Goal: Task Accomplishment & Management: Manage account settings

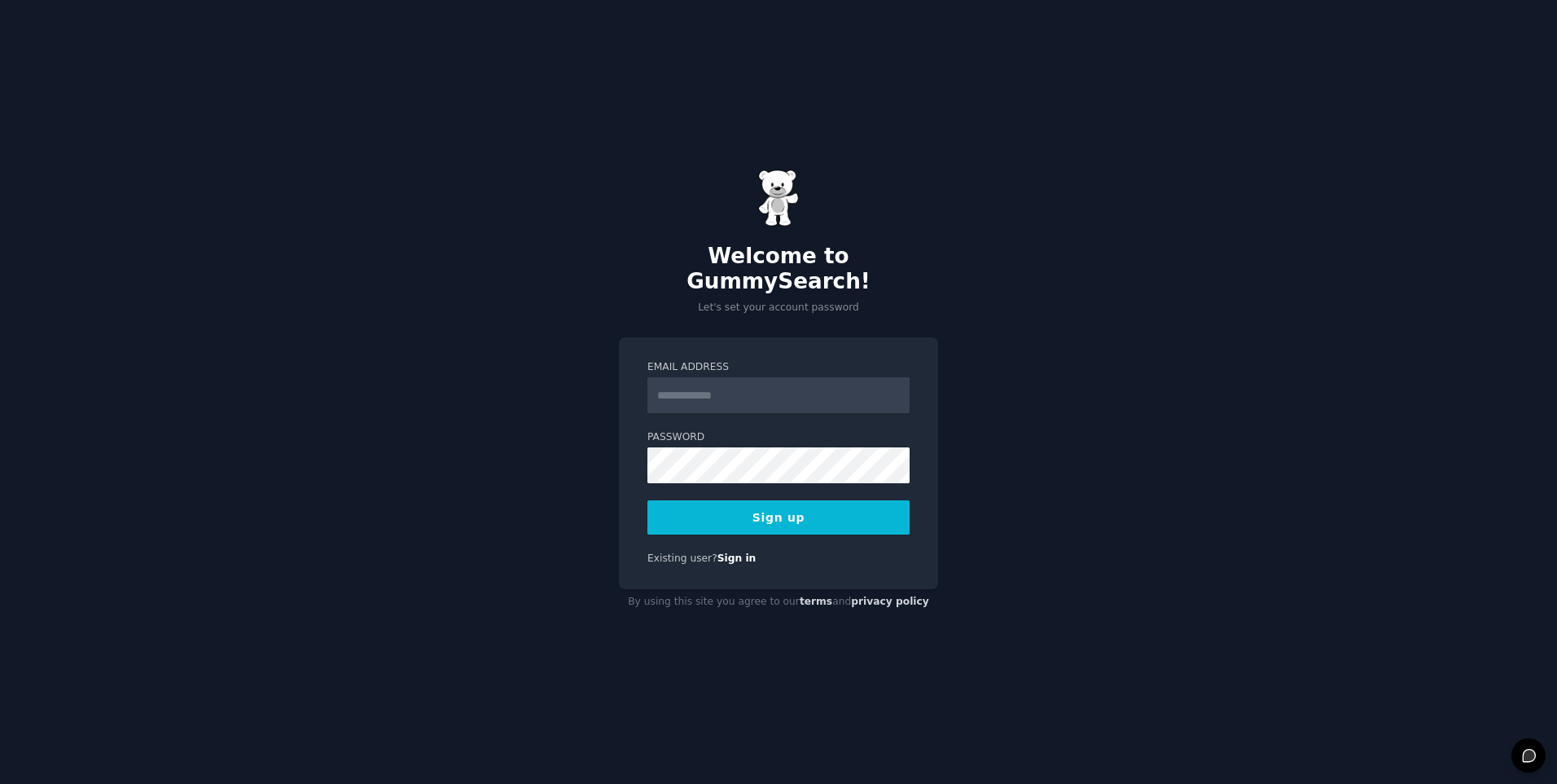
click at [542, 382] on input "Email Address" at bounding box center [778, 394] width 262 height 36
type input "**********"
click at [542, 511] on button "Sign up" at bounding box center [778, 517] width 262 height 34
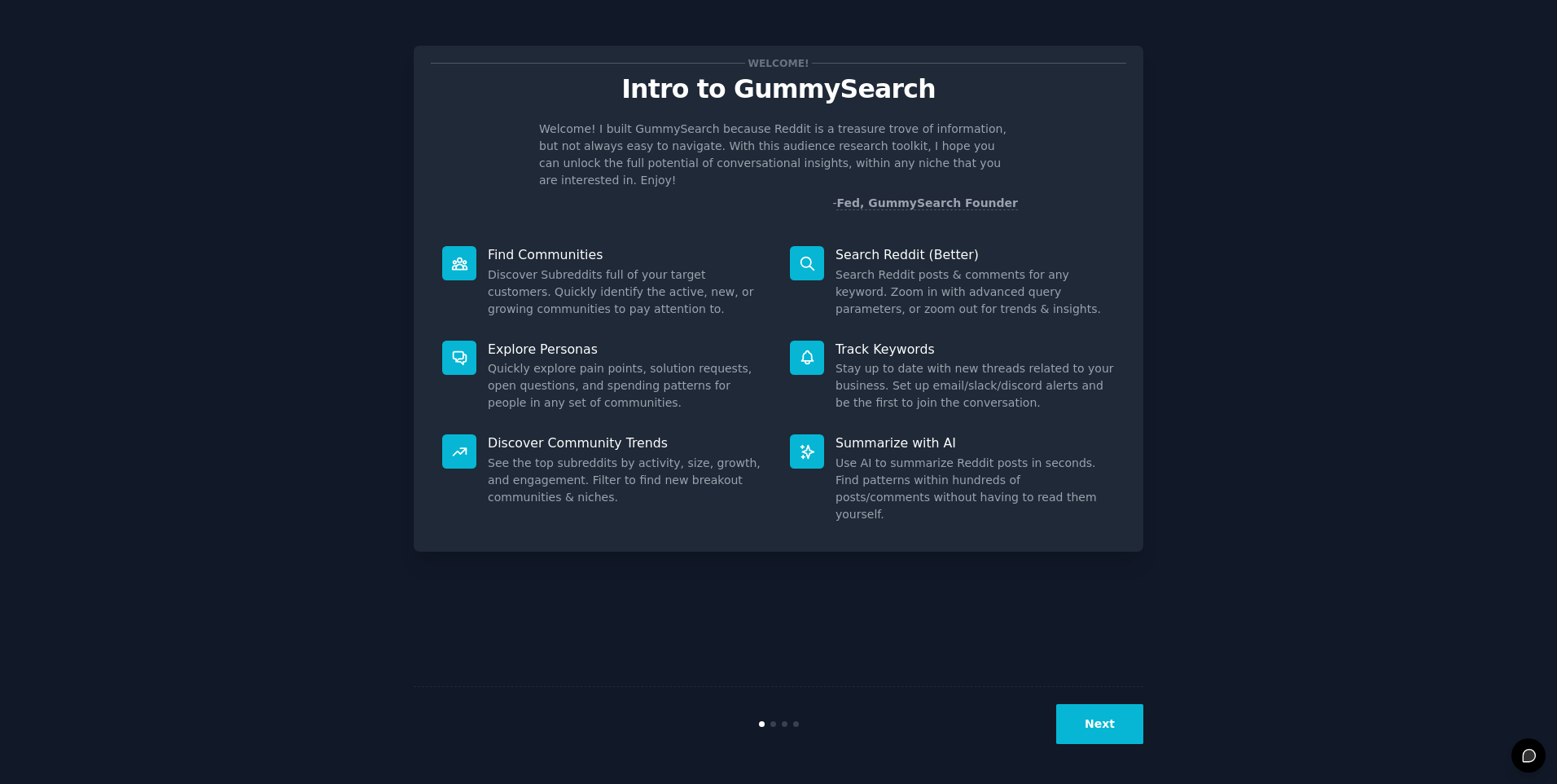
click at [1097, 729] on button "Next" at bounding box center [1100, 723] width 87 height 40
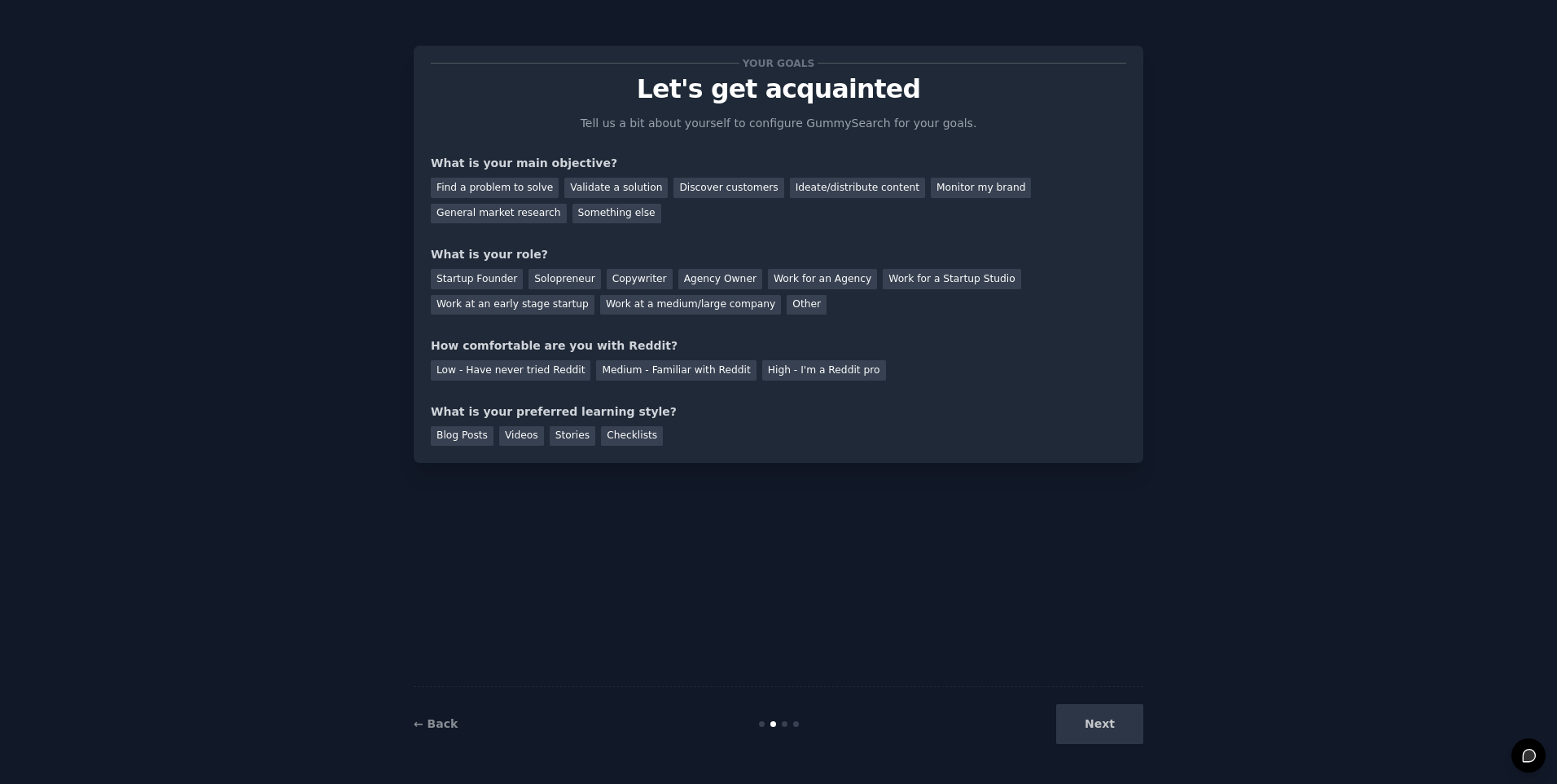
click at [1122, 719] on div "Next" at bounding box center [1022, 723] width 244 height 40
click at [814, 190] on div "Ideate/distribute content" at bounding box center [858, 187] width 135 height 20
click at [530, 187] on div "Find a problem to solve" at bounding box center [495, 187] width 127 height 20
click at [817, 184] on div "Ideate/distribute content" at bounding box center [858, 187] width 135 height 20
click at [472, 277] on div "Startup Founder" at bounding box center [477, 279] width 92 height 20
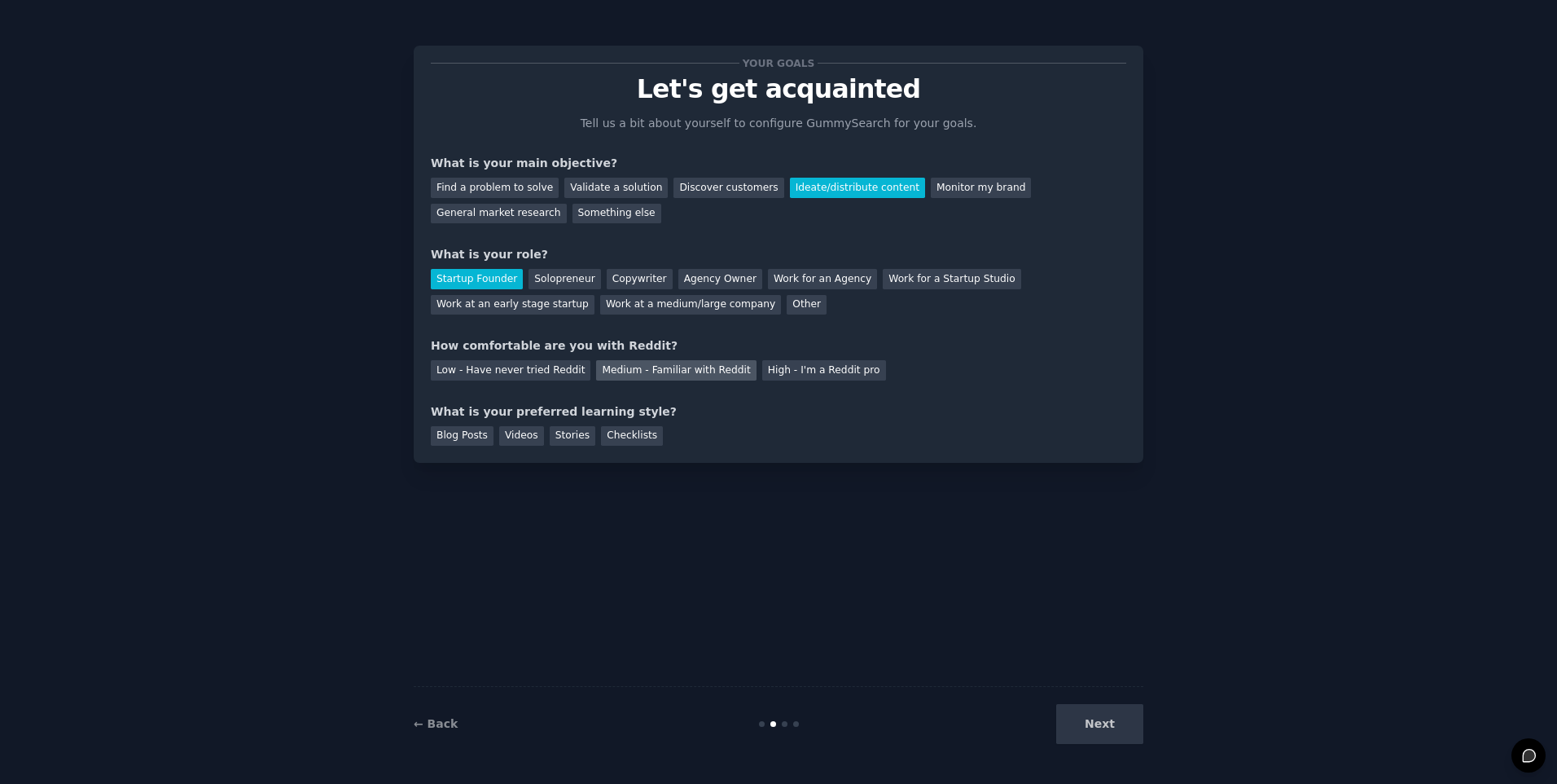
click at [618, 372] on div "Medium - Familiar with Reddit" at bounding box center [676, 370] width 160 height 20
click at [554, 438] on div "Stories" at bounding box center [572, 436] width 45 height 20
click at [453, 437] on div "Blog Posts" at bounding box center [463, 436] width 63 height 20
click at [1101, 718] on button "Next" at bounding box center [1100, 723] width 87 height 40
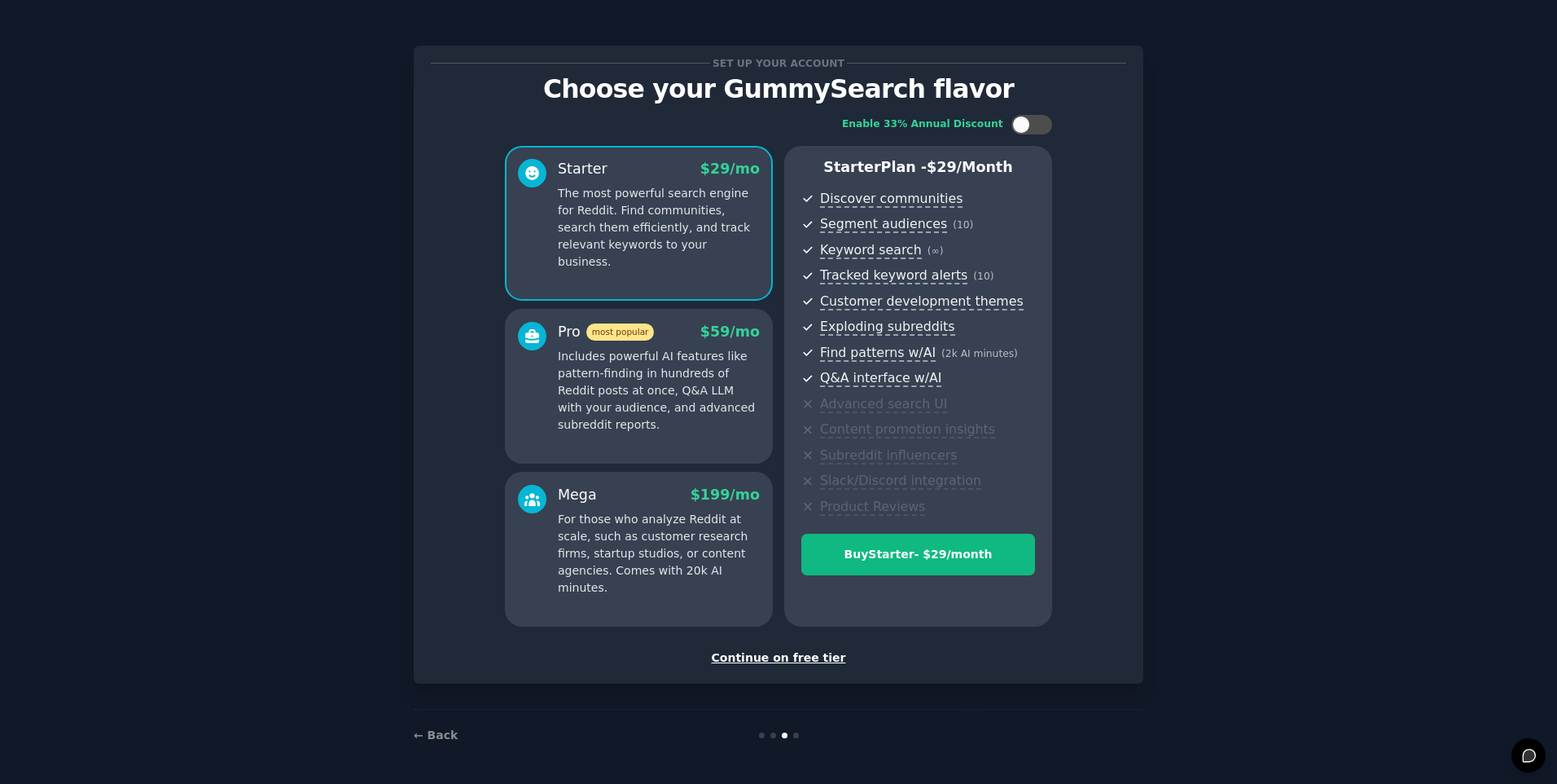
click at [777, 659] on div "Continue on free tier" at bounding box center [778, 657] width 695 height 18
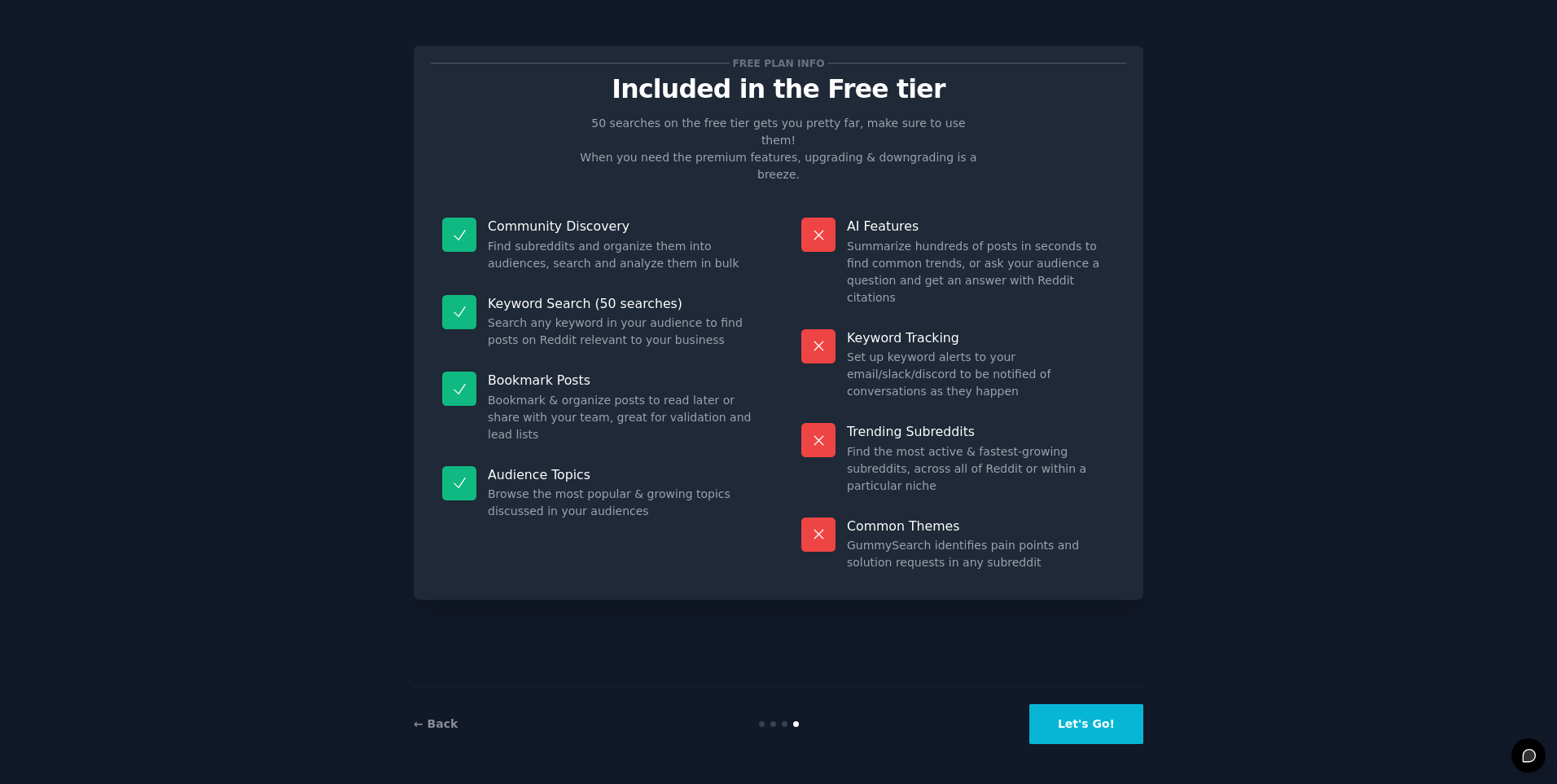
click at [1102, 723] on button "Let's Go!" at bounding box center [1086, 723] width 114 height 40
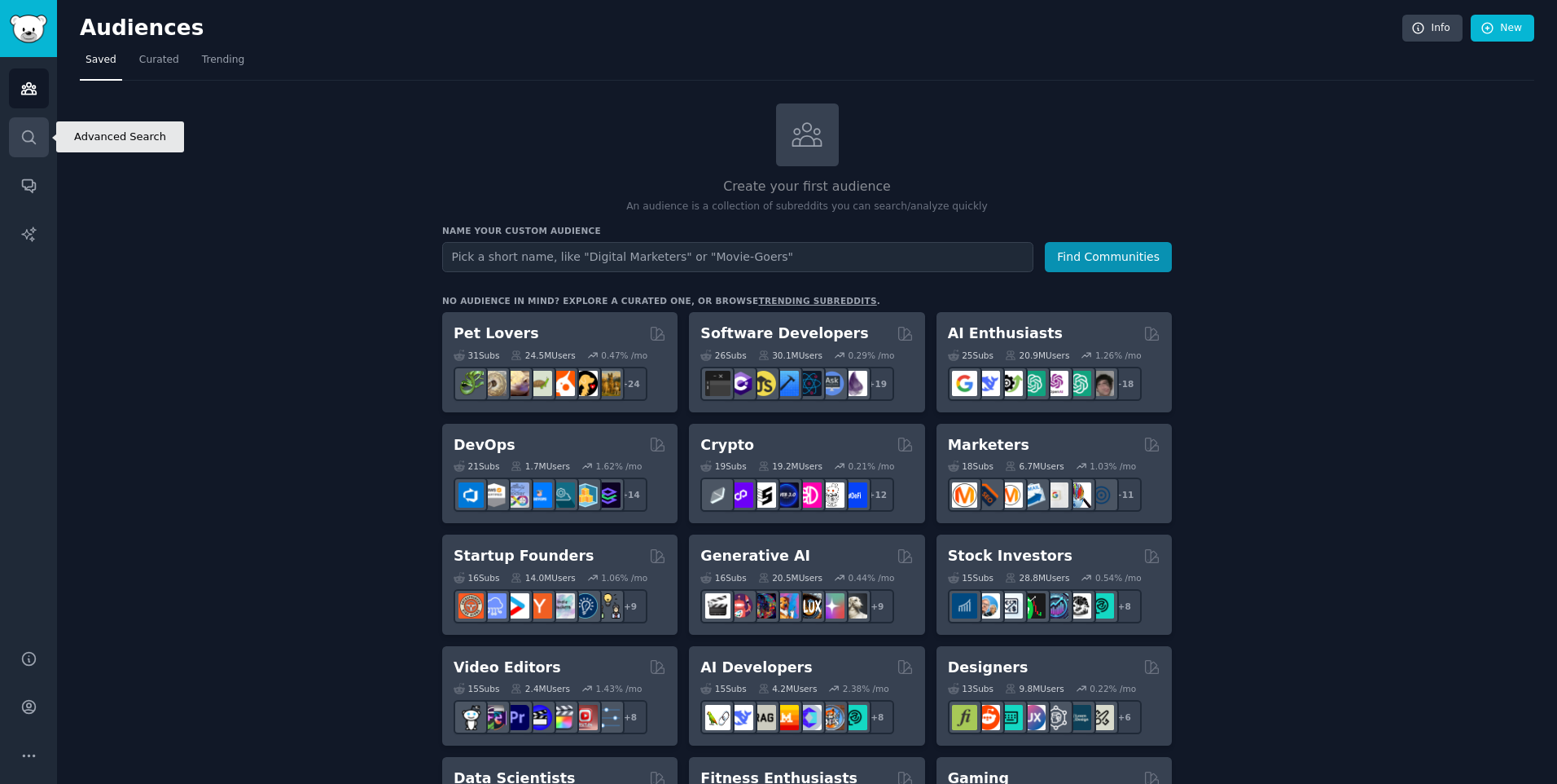
click at [23, 139] on icon "Sidebar" at bounding box center [29, 137] width 13 height 13
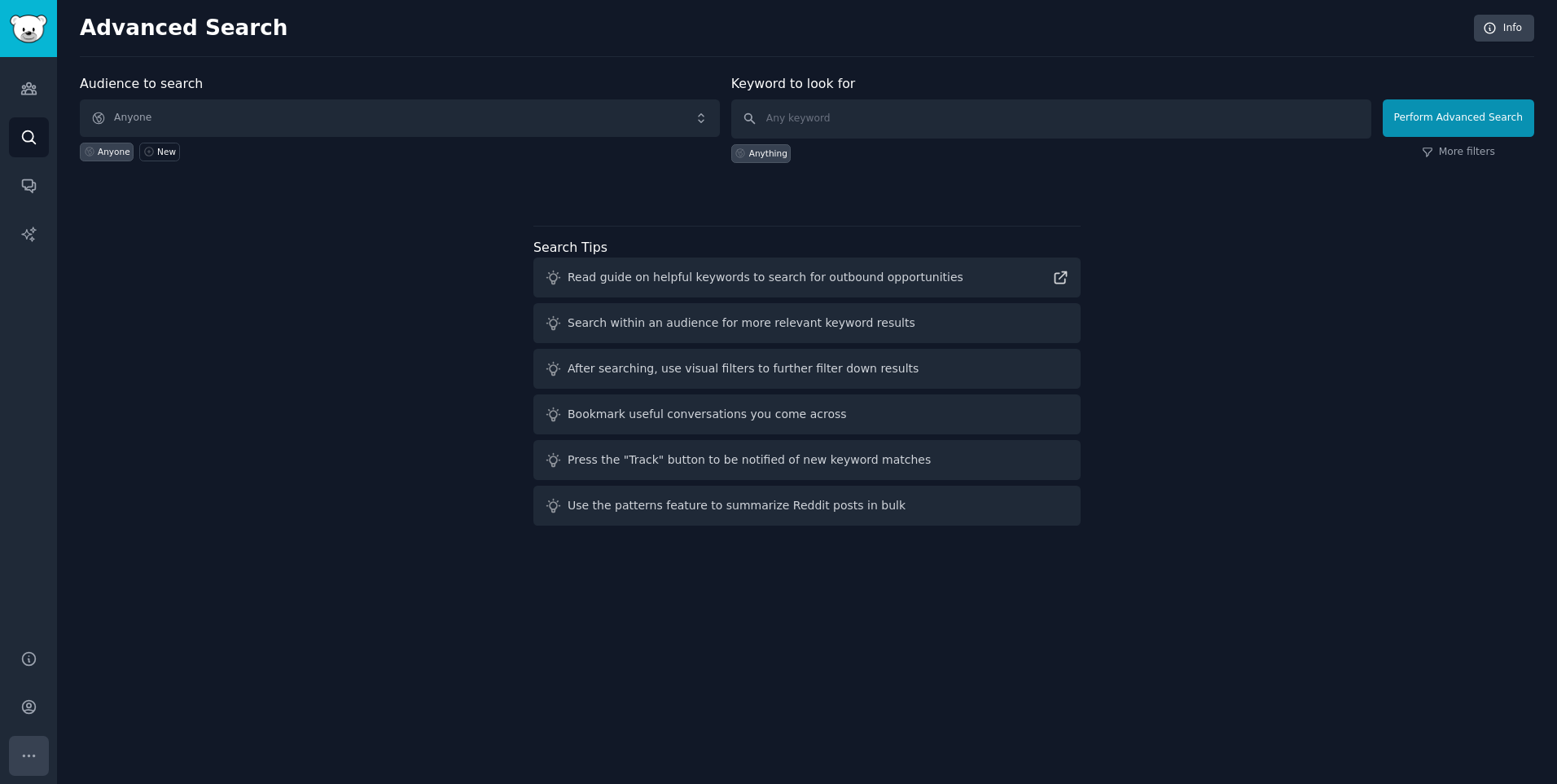
click at [34, 762] on icon "Sidebar" at bounding box center [29, 755] width 18 height 18
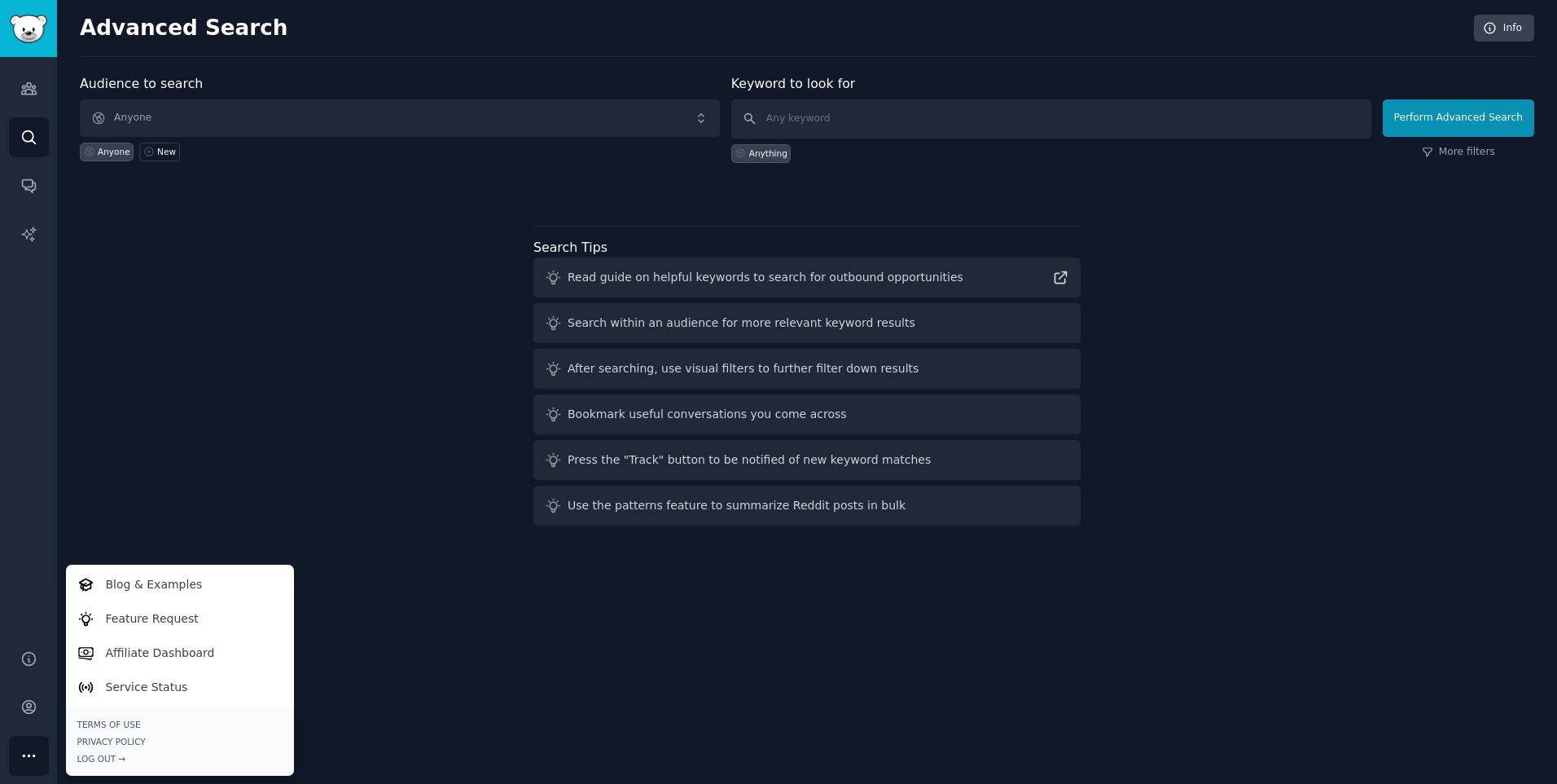
click at [32, 762] on icon "Sidebar" at bounding box center [29, 755] width 18 height 18
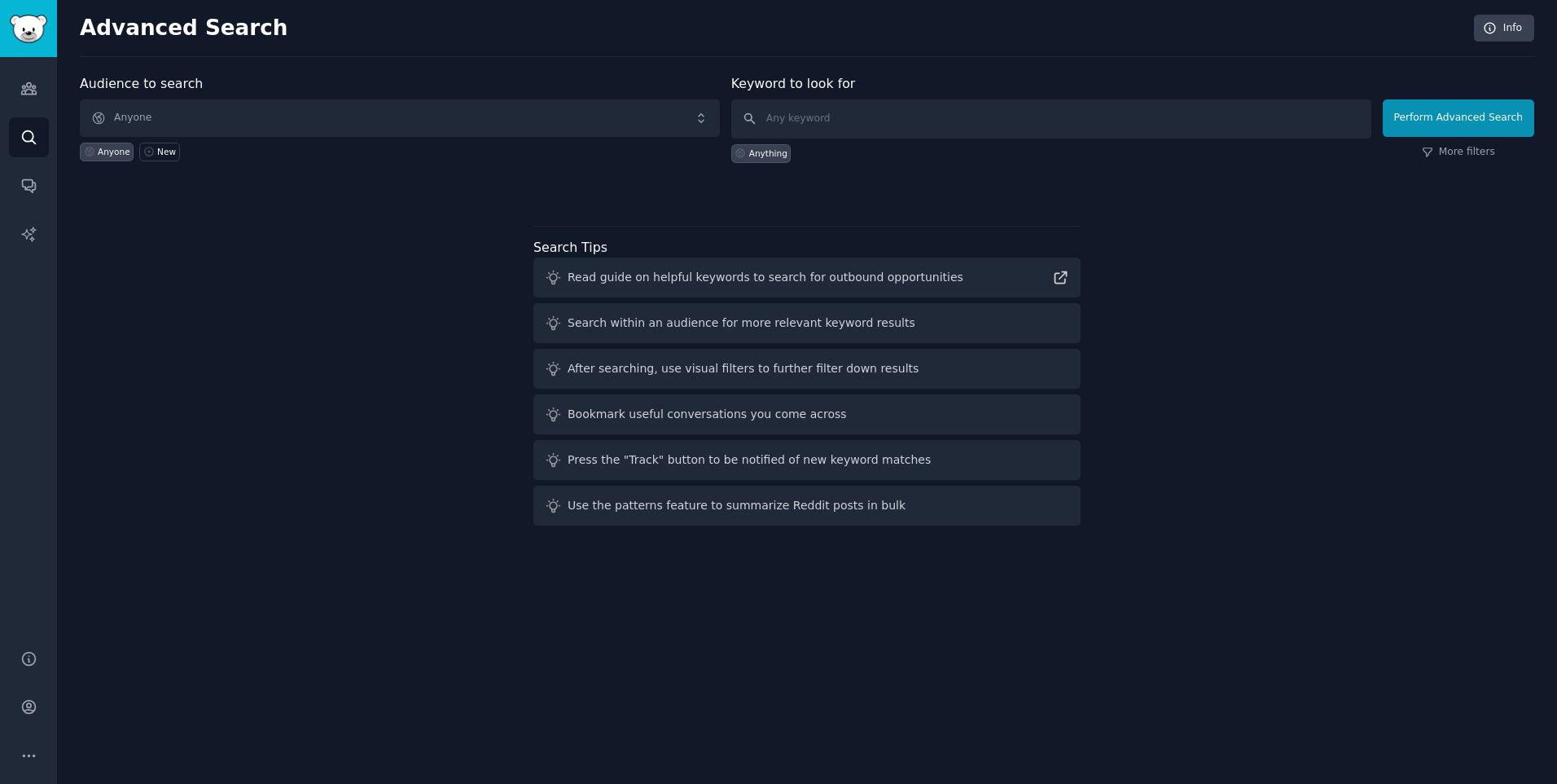
click at [846, 199] on div "Audience to search Anyone Anyone New Keyword to look for Anything Perform Advan…" at bounding box center [806, 303] width 1454 height 458
click at [142, 16] on h2 "Advanced Search" at bounding box center [772, 29] width 1385 height 26
click at [33, 238] on icon "Sidebar" at bounding box center [28, 233] width 14 height 14
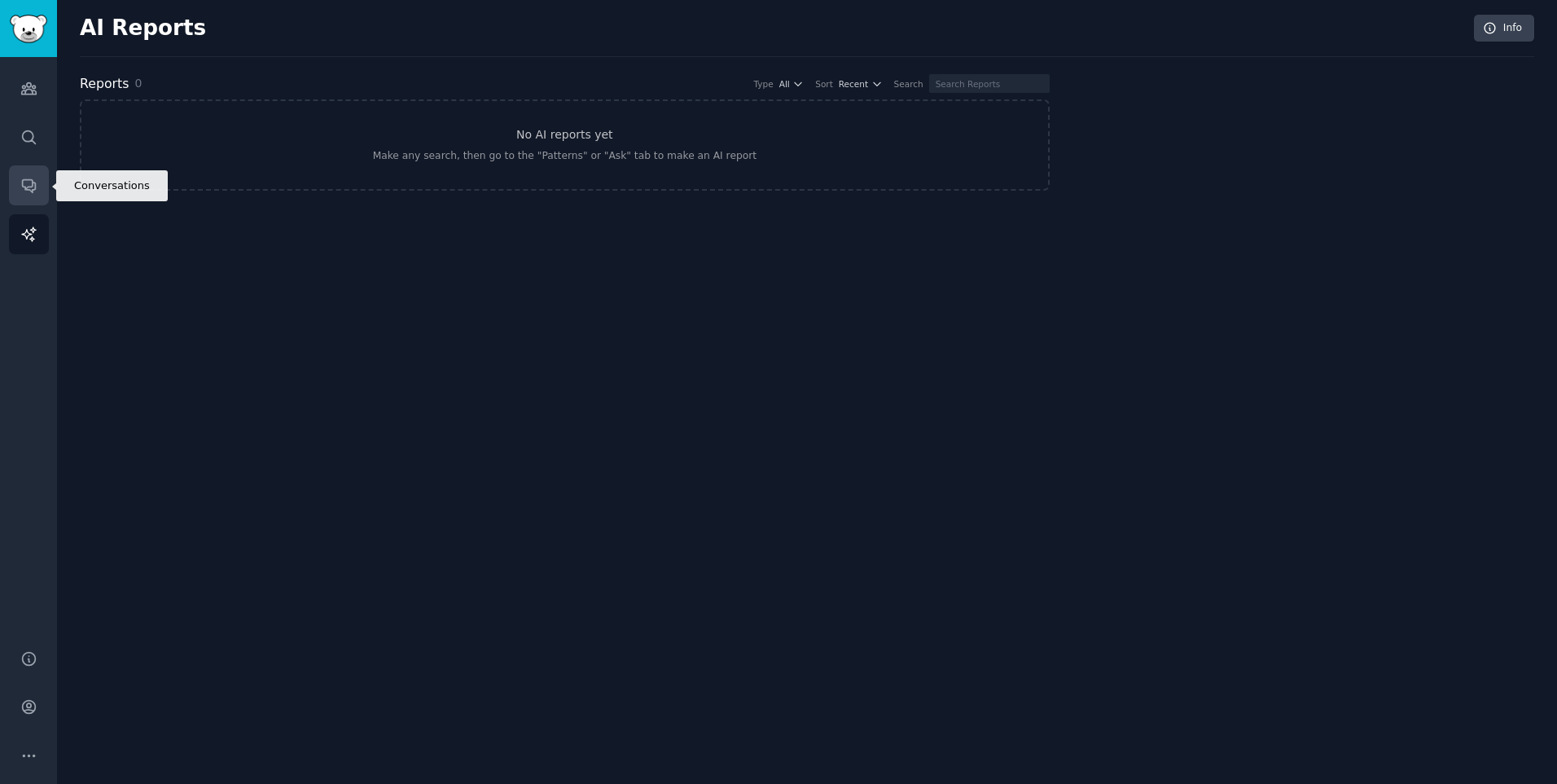
click at [18, 193] on link "Conversations" at bounding box center [29, 185] width 40 height 40
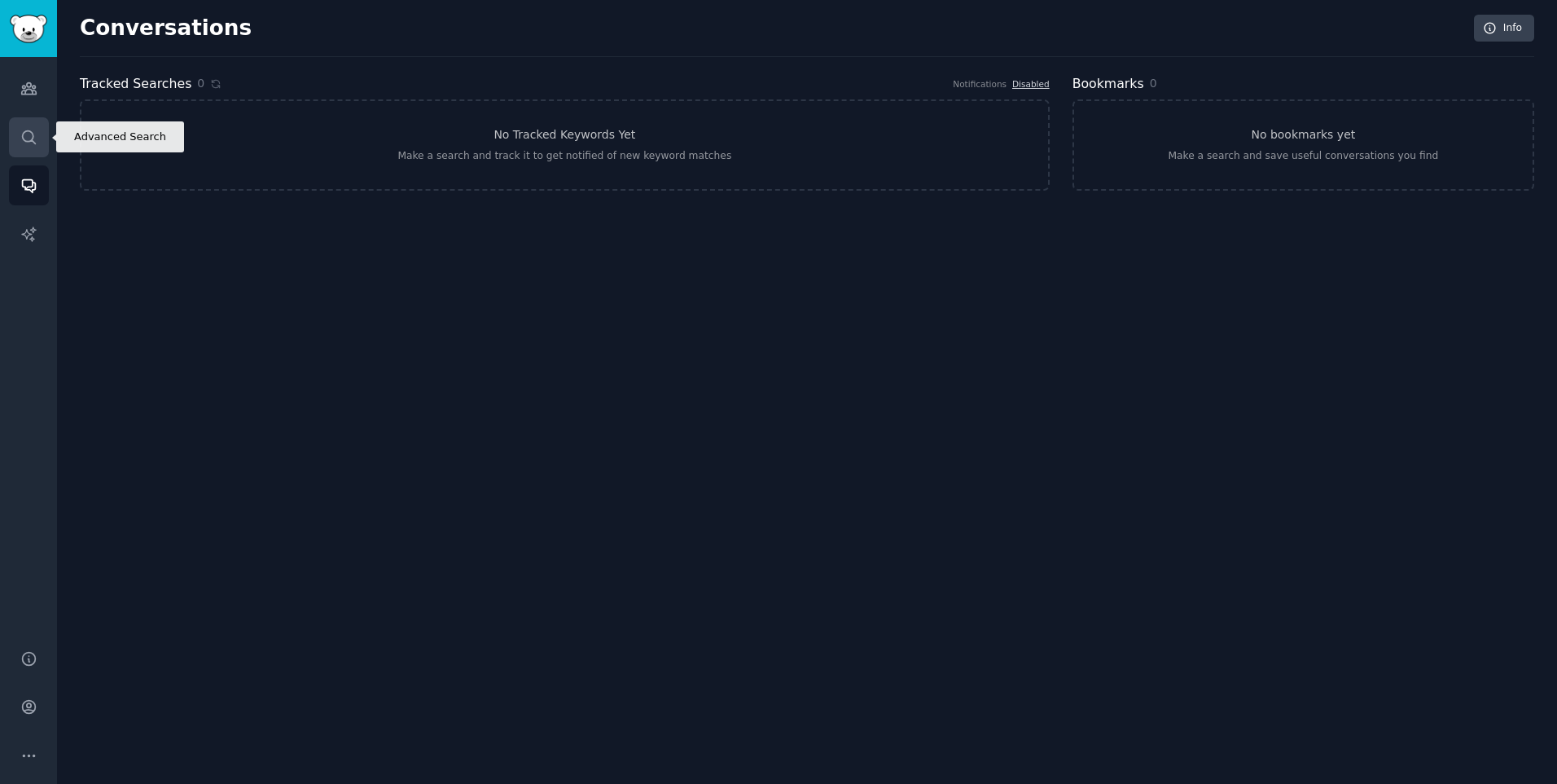
click at [29, 117] on link "Search" at bounding box center [29, 137] width 40 height 40
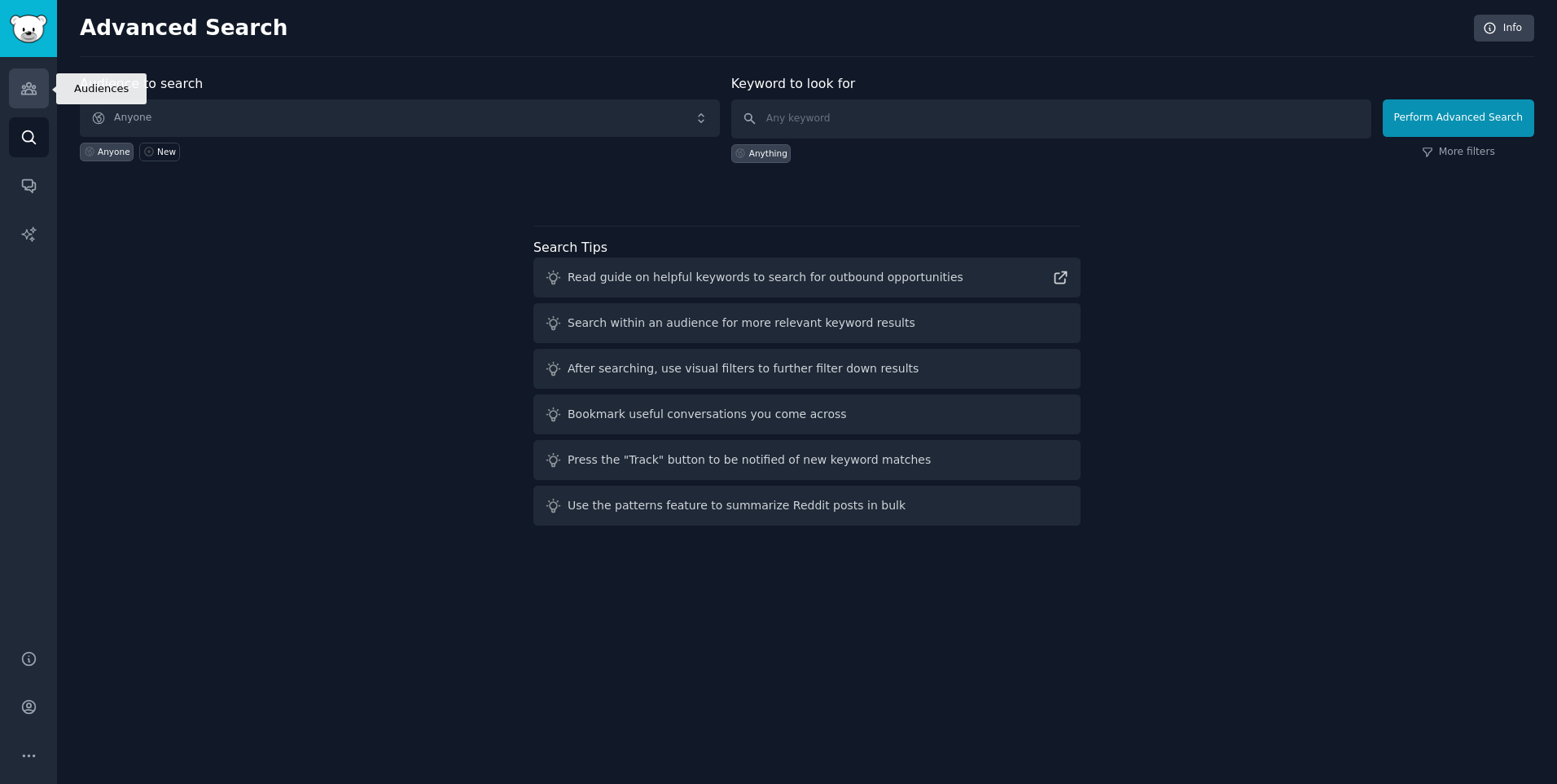
click at [31, 93] on icon "Sidebar" at bounding box center [29, 89] width 15 height 11
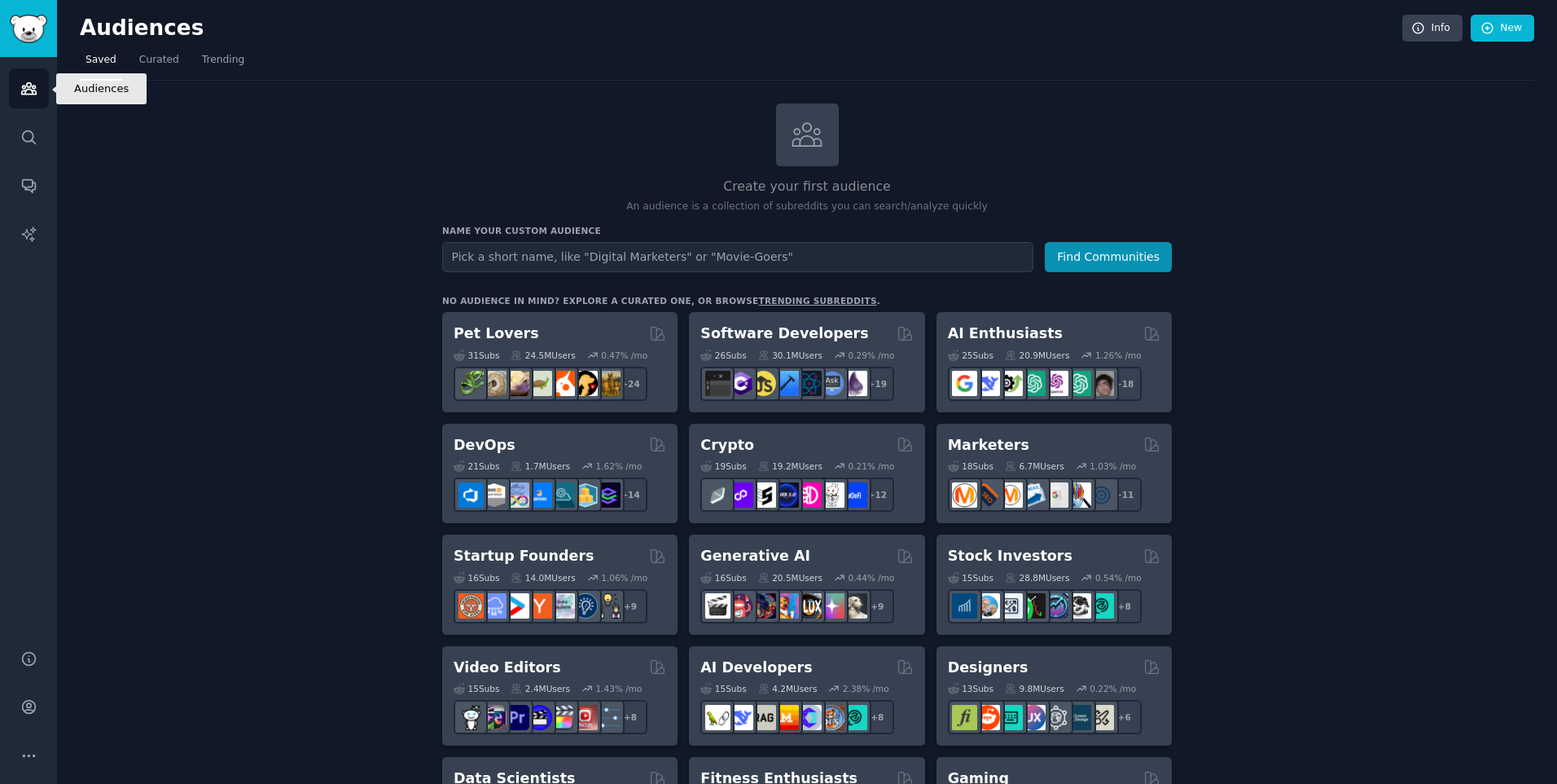
click at [28, 94] on icon "Sidebar" at bounding box center [29, 89] width 15 height 11
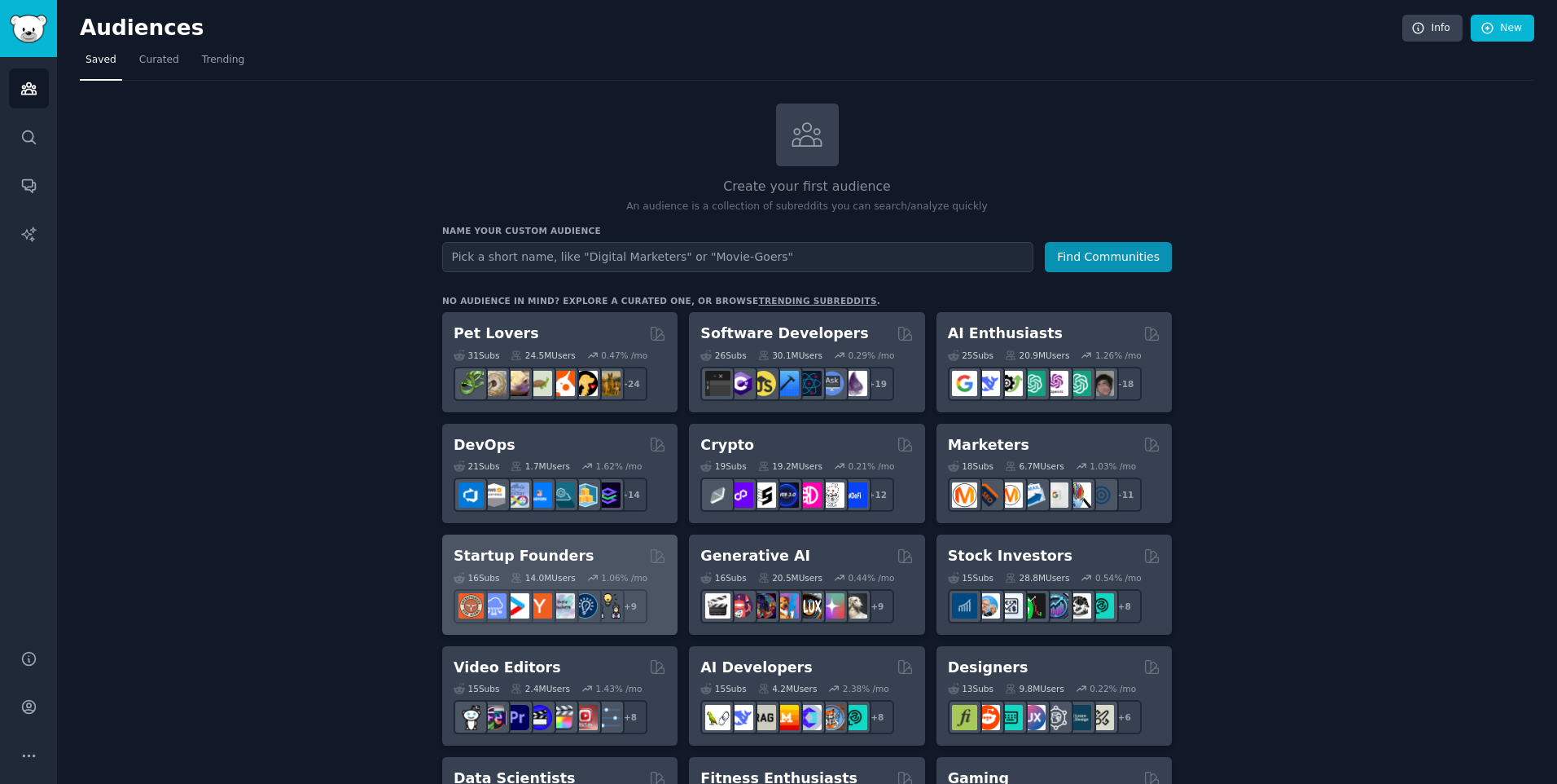
click at [516, 556] on h2 "Startup Founders" at bounding box center [524, 556] width 140 height 20
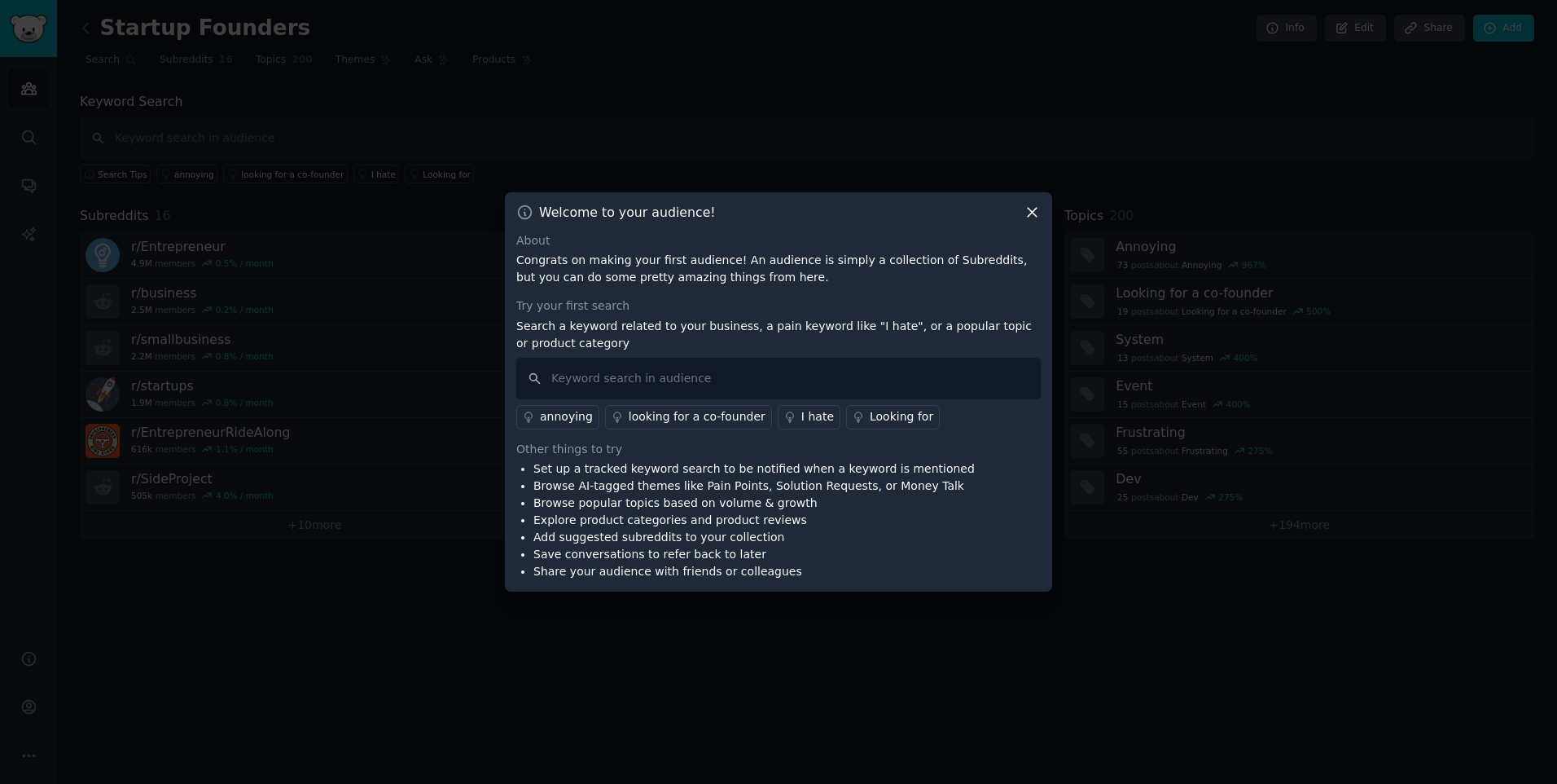
click at [1034, 212] on icon at bounding box center [1032, 212] width 18 height 18
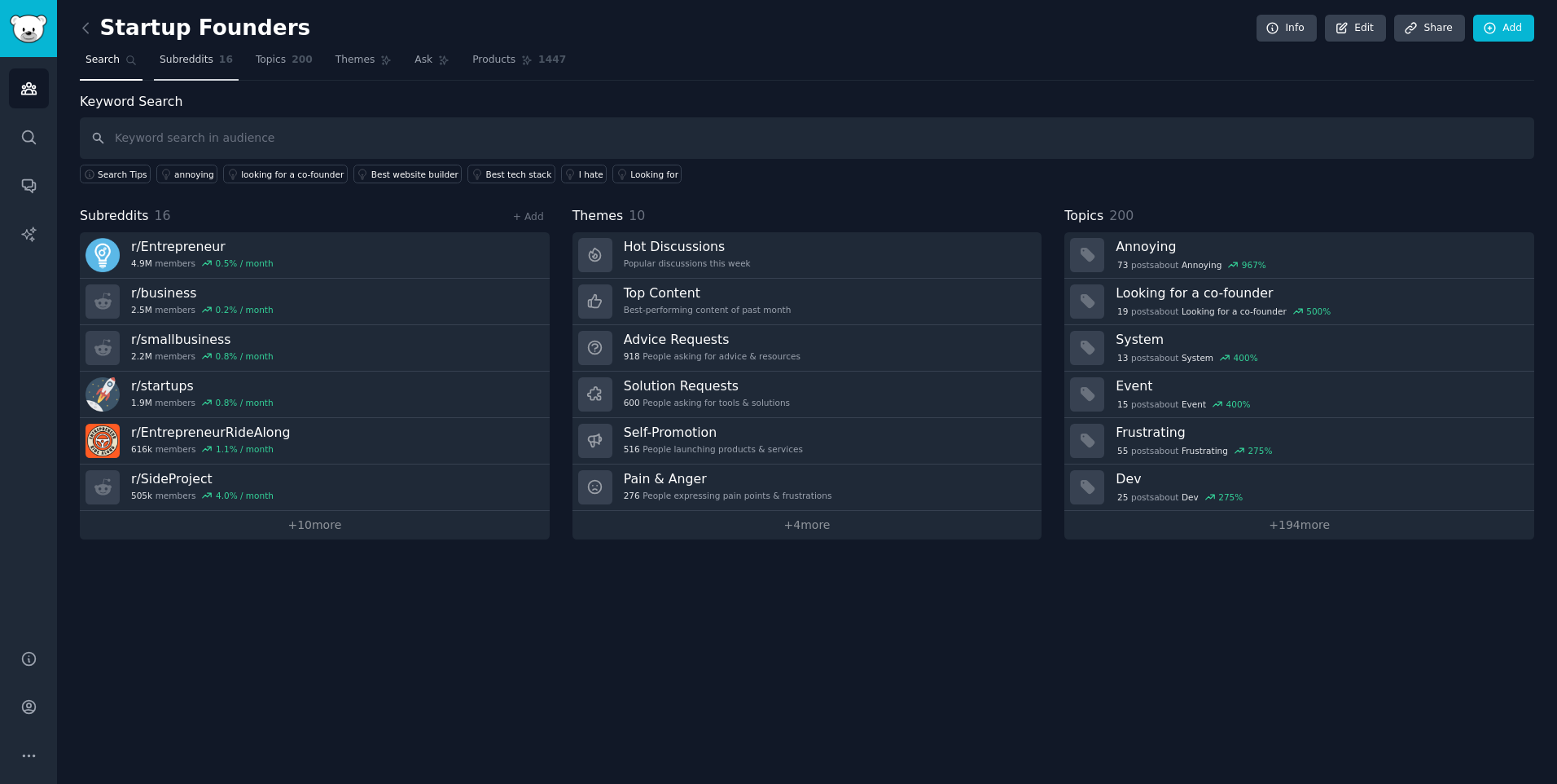
click at [199, 66] on span "Subreddits" at bounding box center [187, 60] width 54 height 15
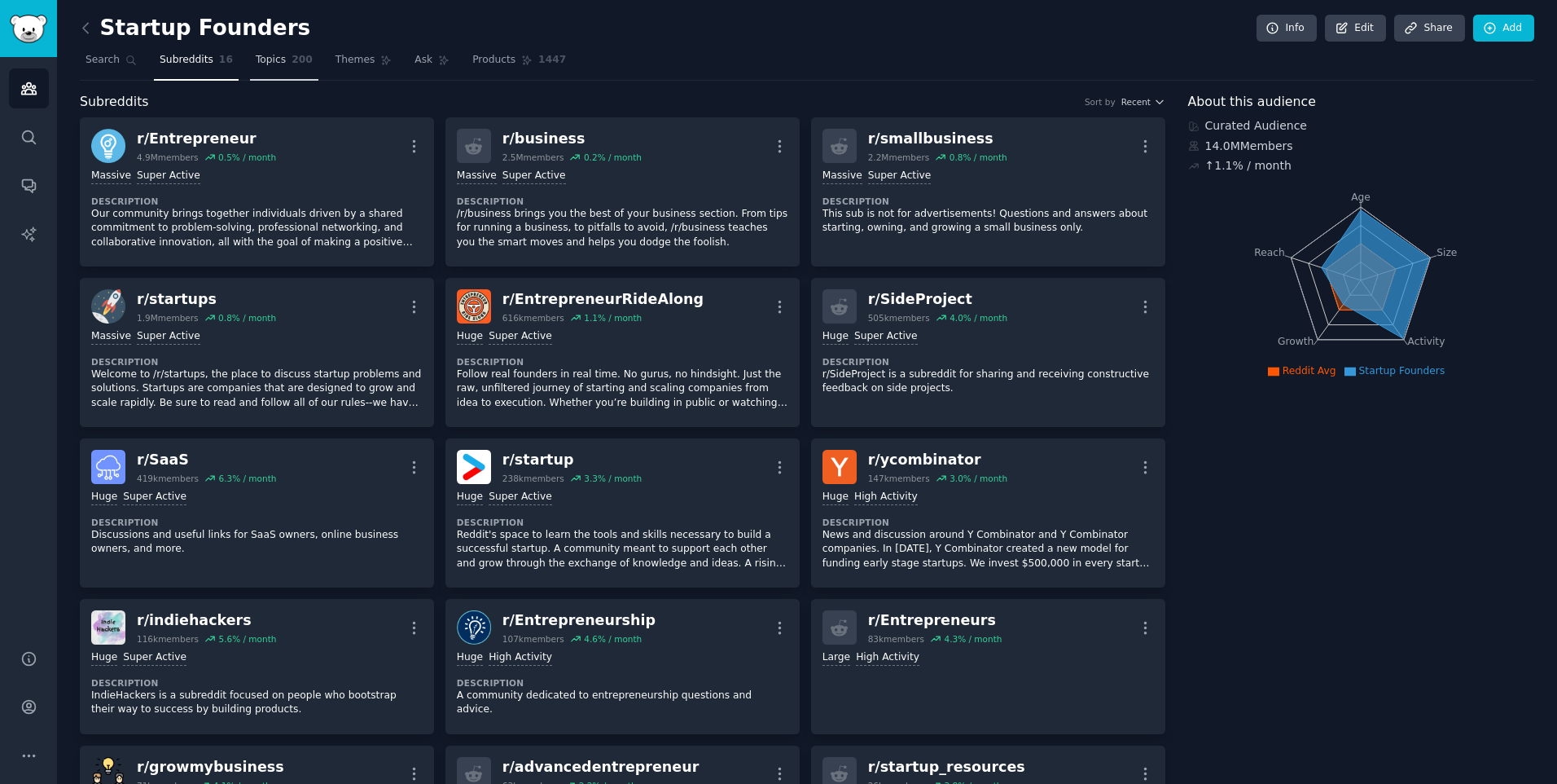
click at [292, 66] on span "200" at bounding box center [302, 60] width 21 height 15
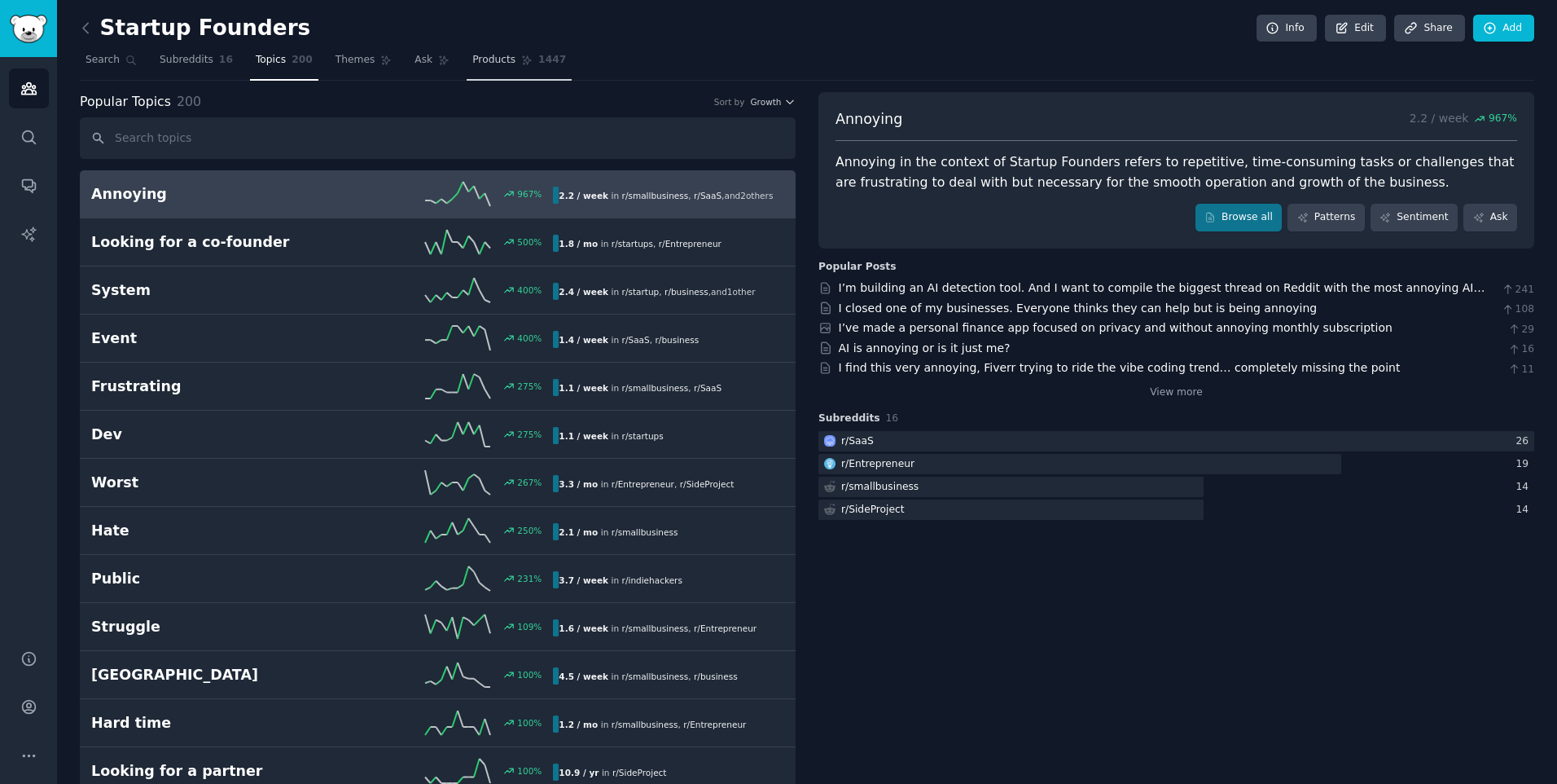
click at [475, 67] on link "Products 1447" at bounding box center [519, 64] width 105 height 33
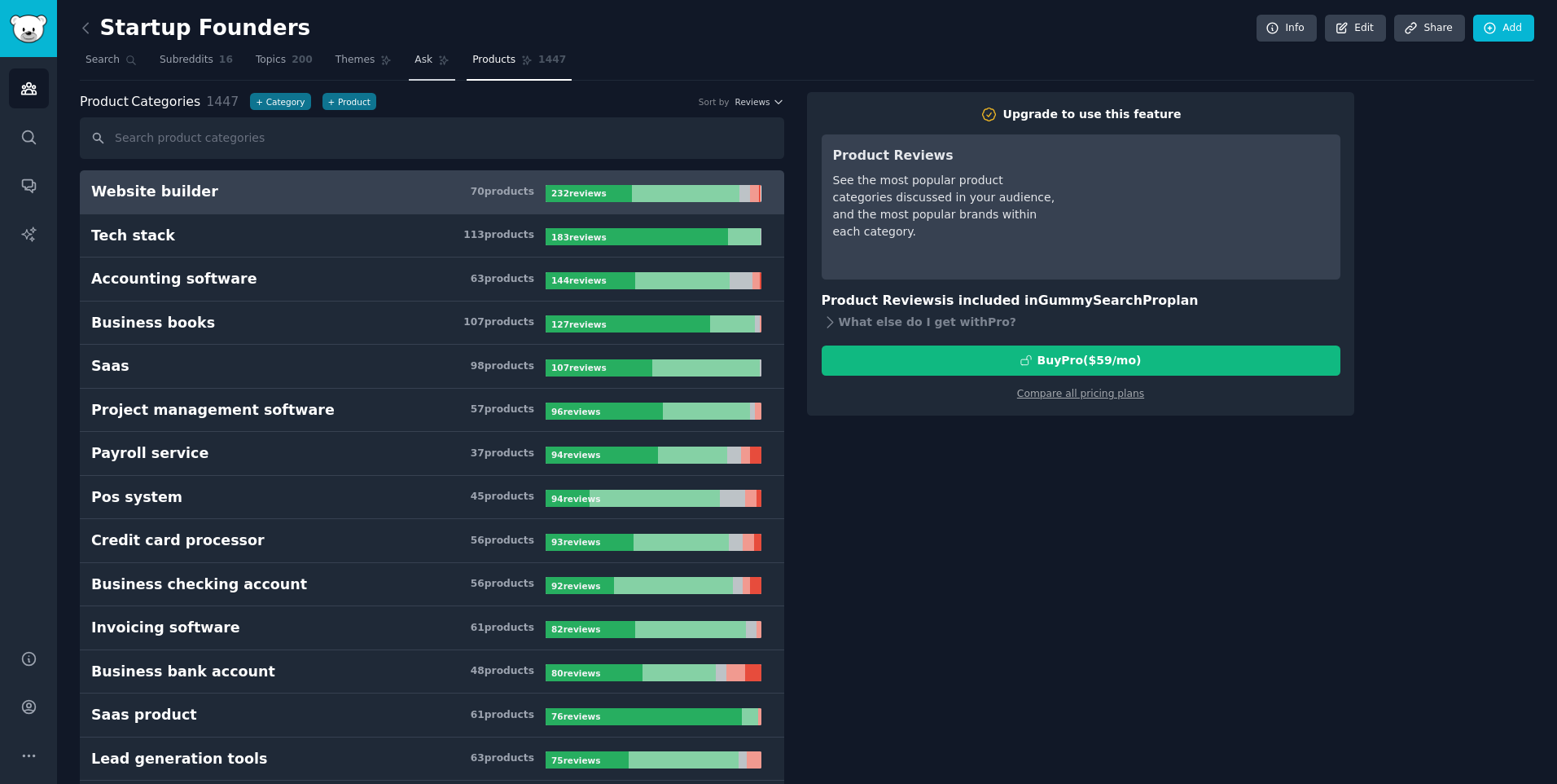
click at [415, 54] on span "Ask" at bounding box center [423, 60] width 18 height 15
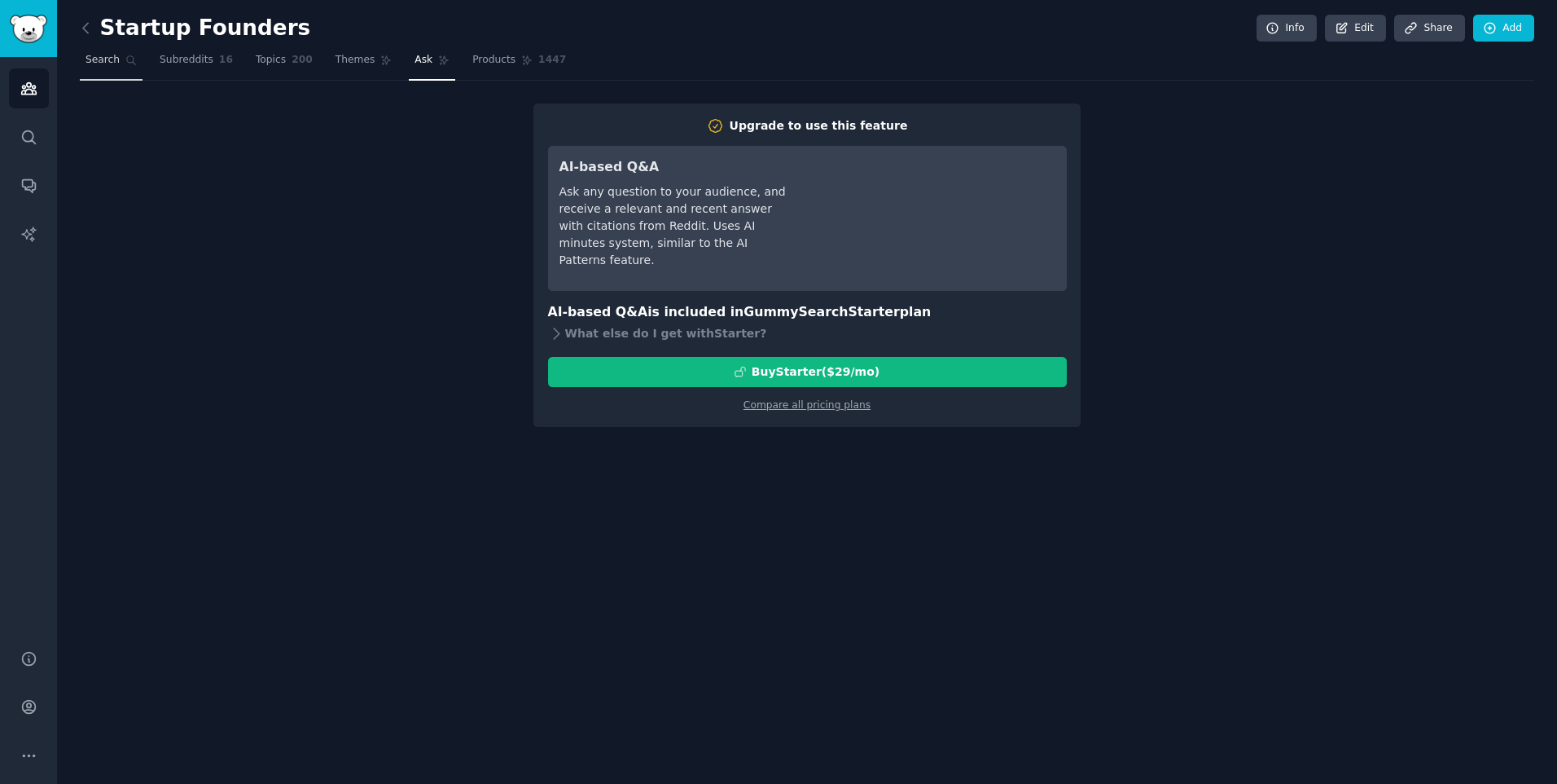
click at [90, 64] on span "Search" at bounding box center [103, 60] width 34 height 15
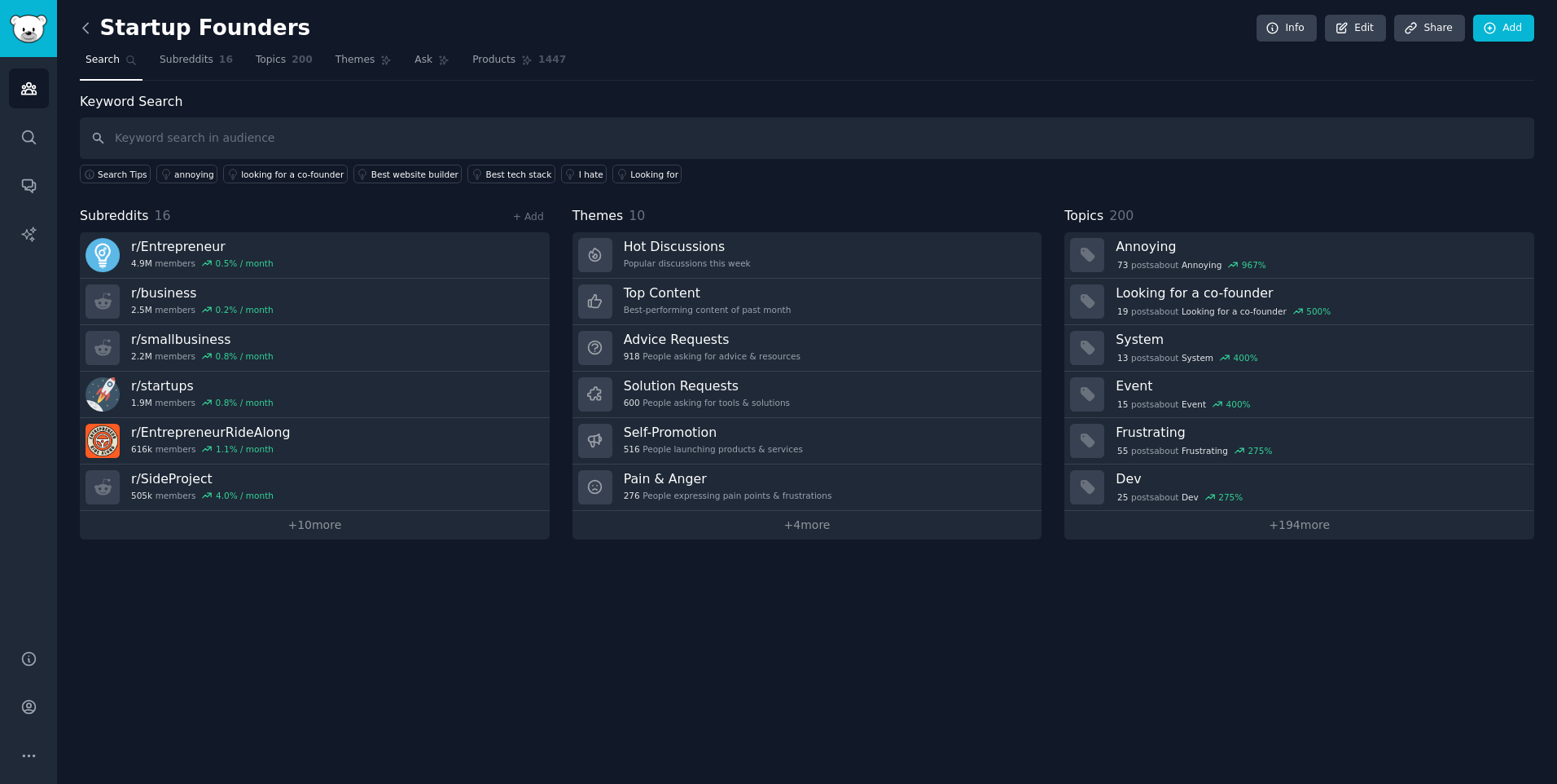
click at [87, 30] on icon at bounding box center [86, 28] width 18 height 18
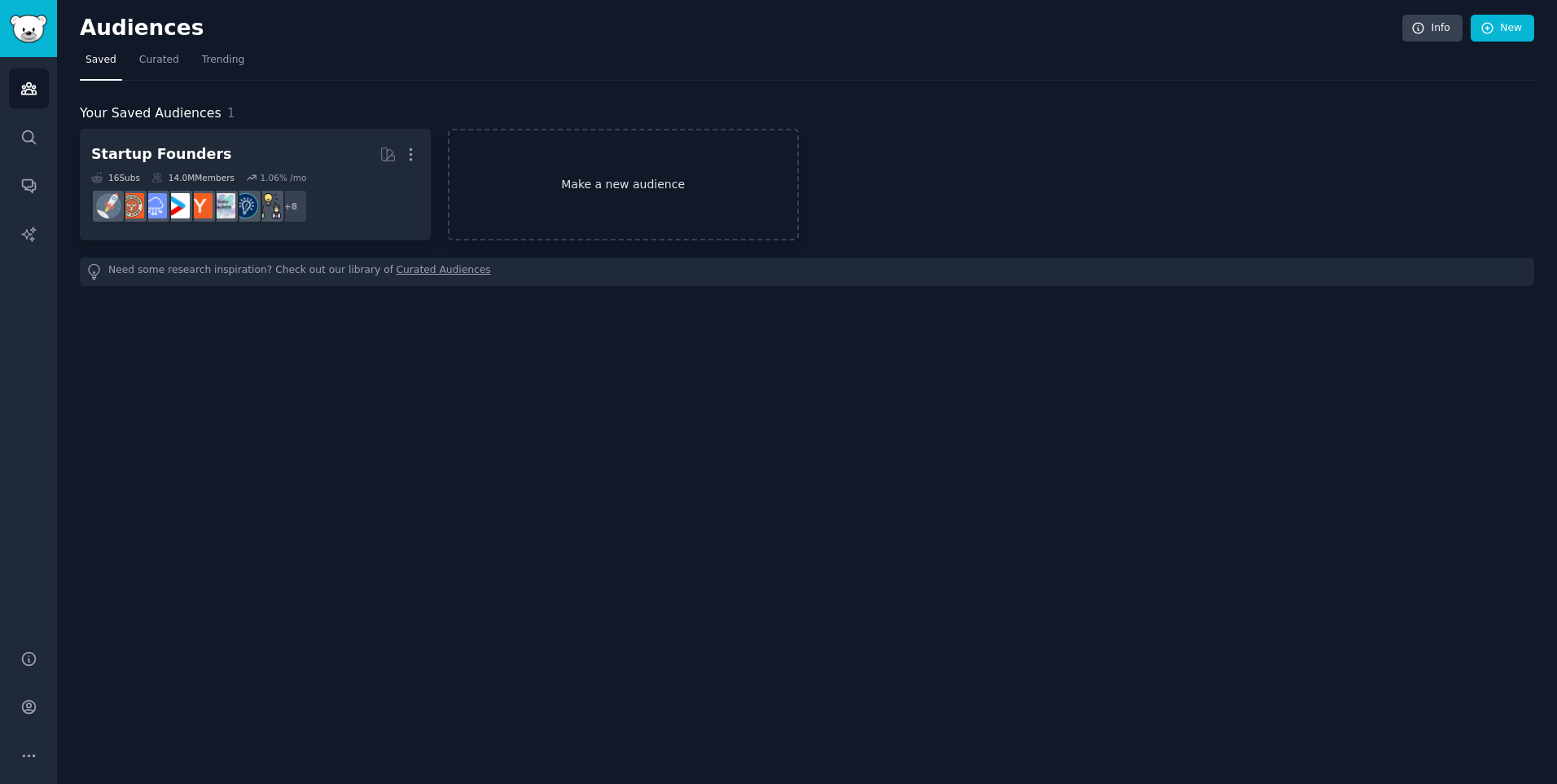
click at [604, 200] on link "Make a new audience" at bounding box center [623, 184] width 351 height 112
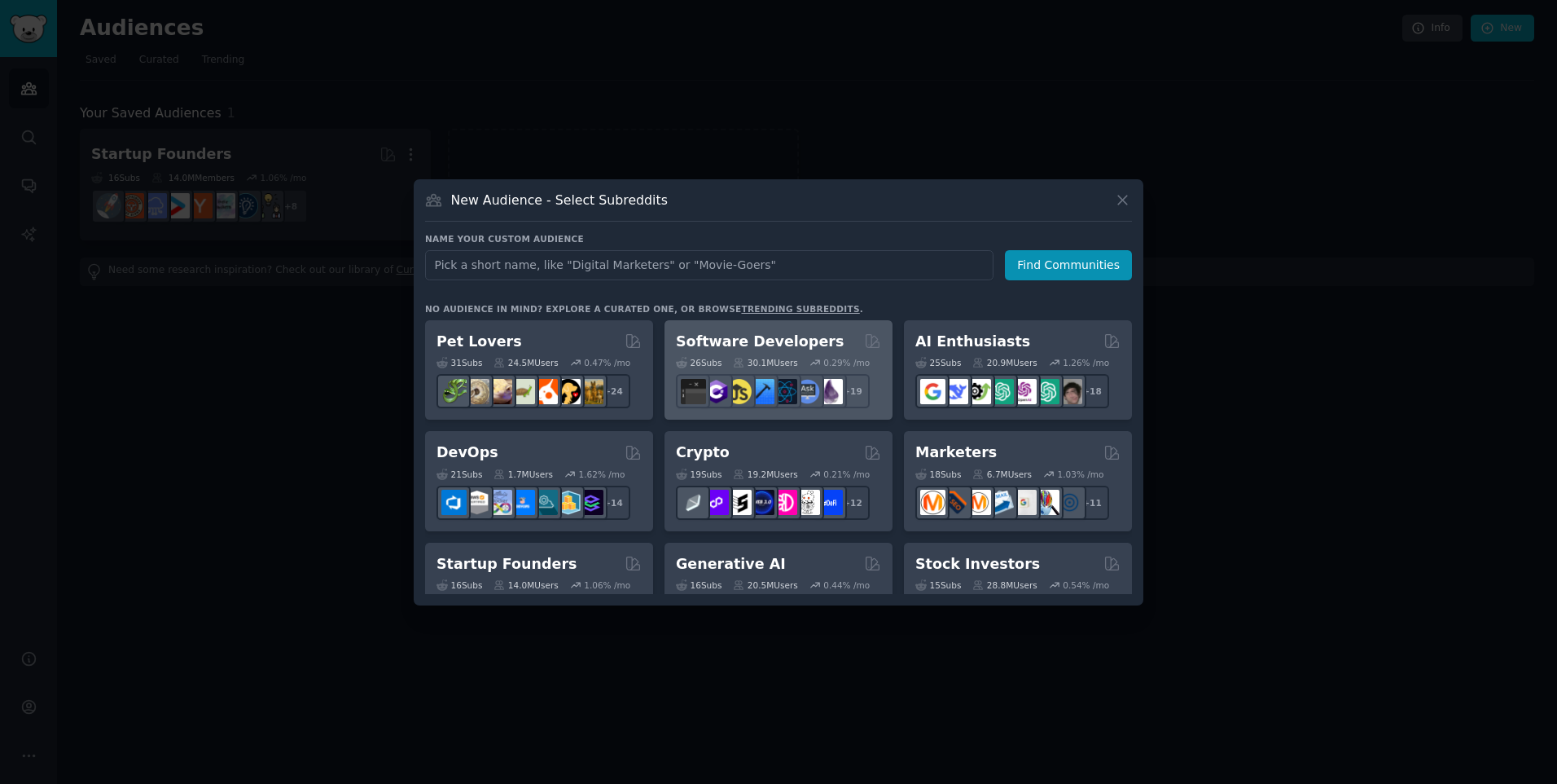
click at [781, 335] on h2 "Software Developers" at bounding box center [760, 342] width 168 height 20
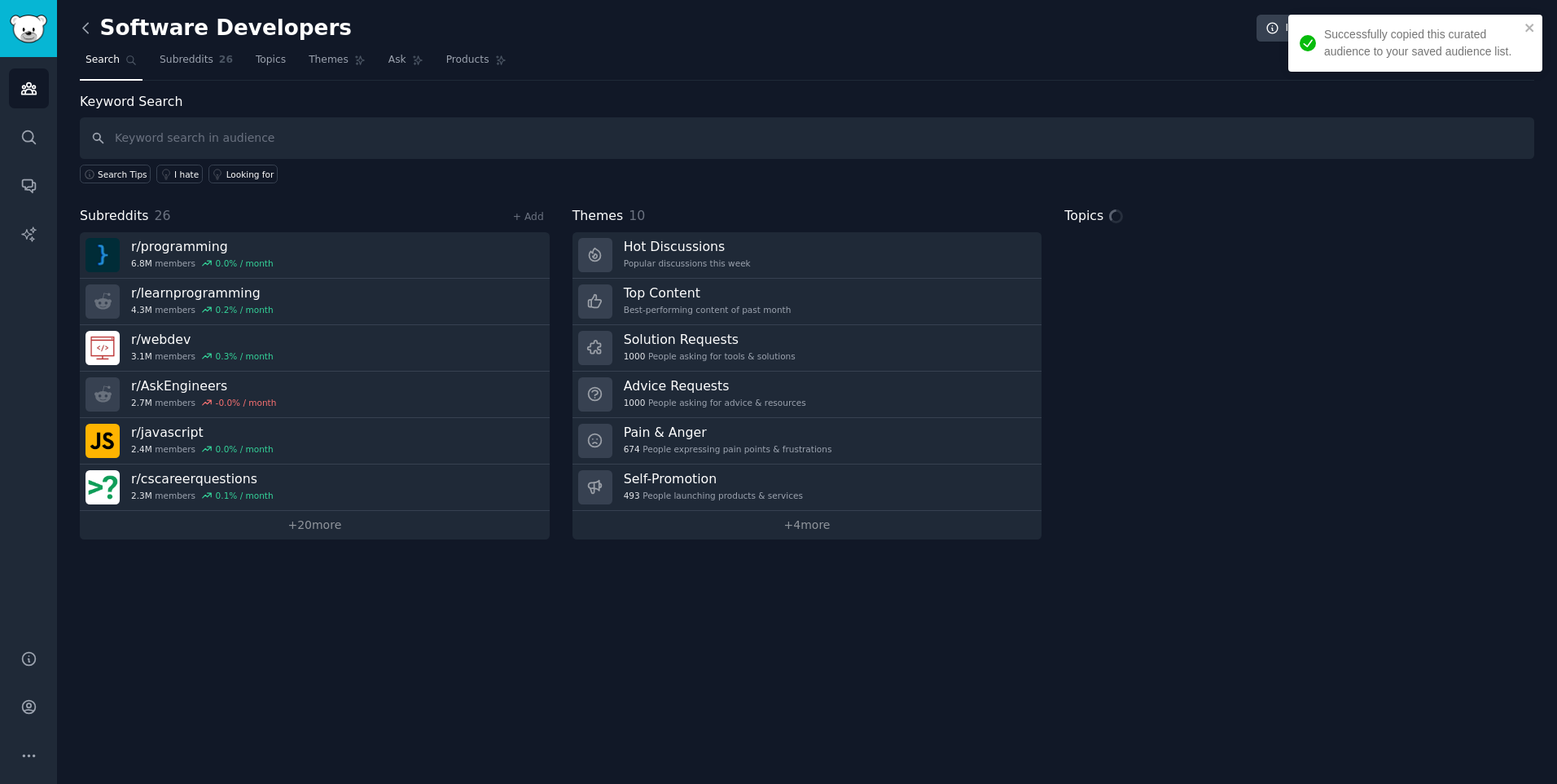
click at [84, 27] on icon at bounding box center [85, 28] width 5 height 10
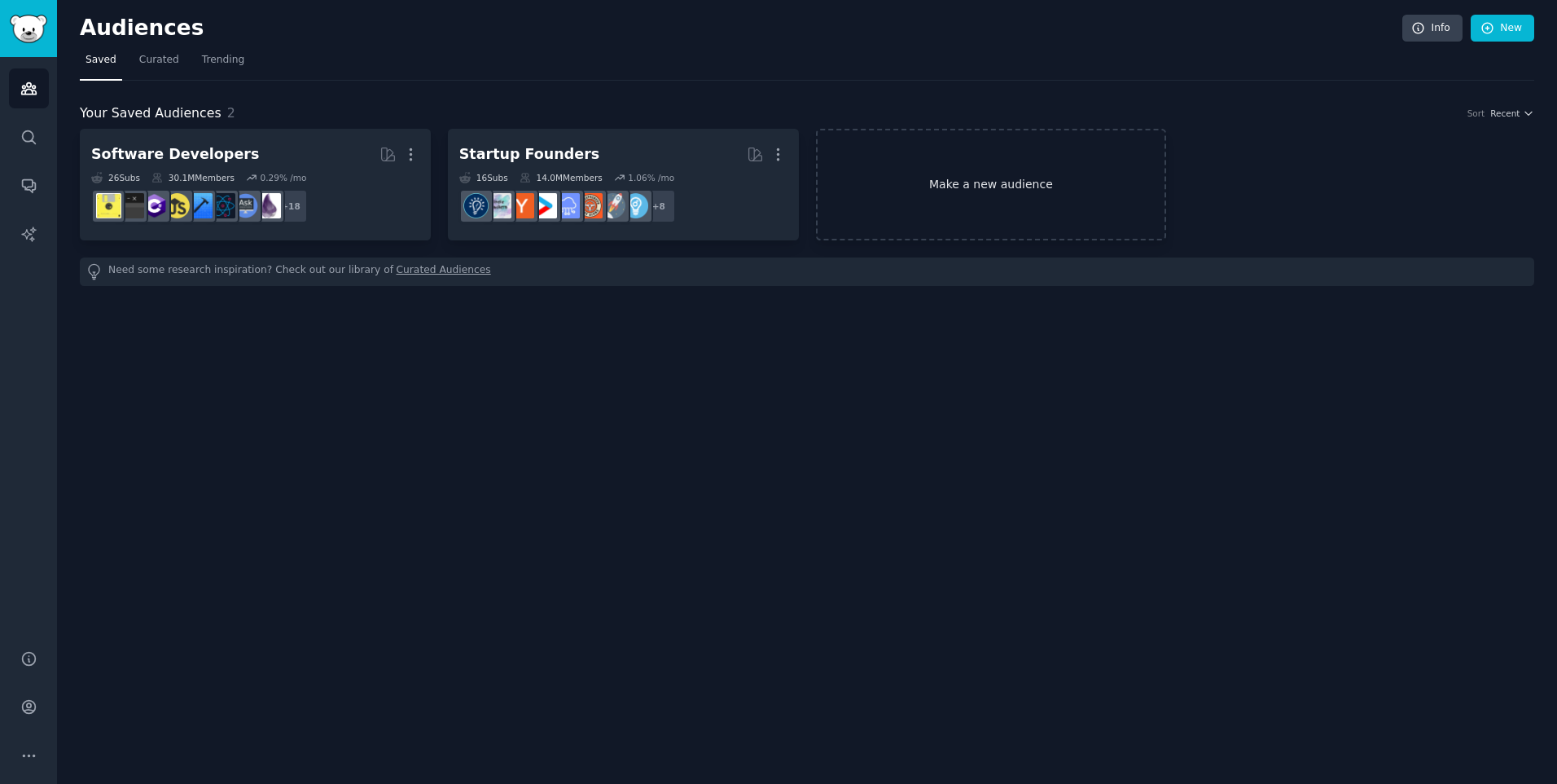
click at [943, 186] on link "Make a new audience" at bounding box center [992, 184] width 351 height 112
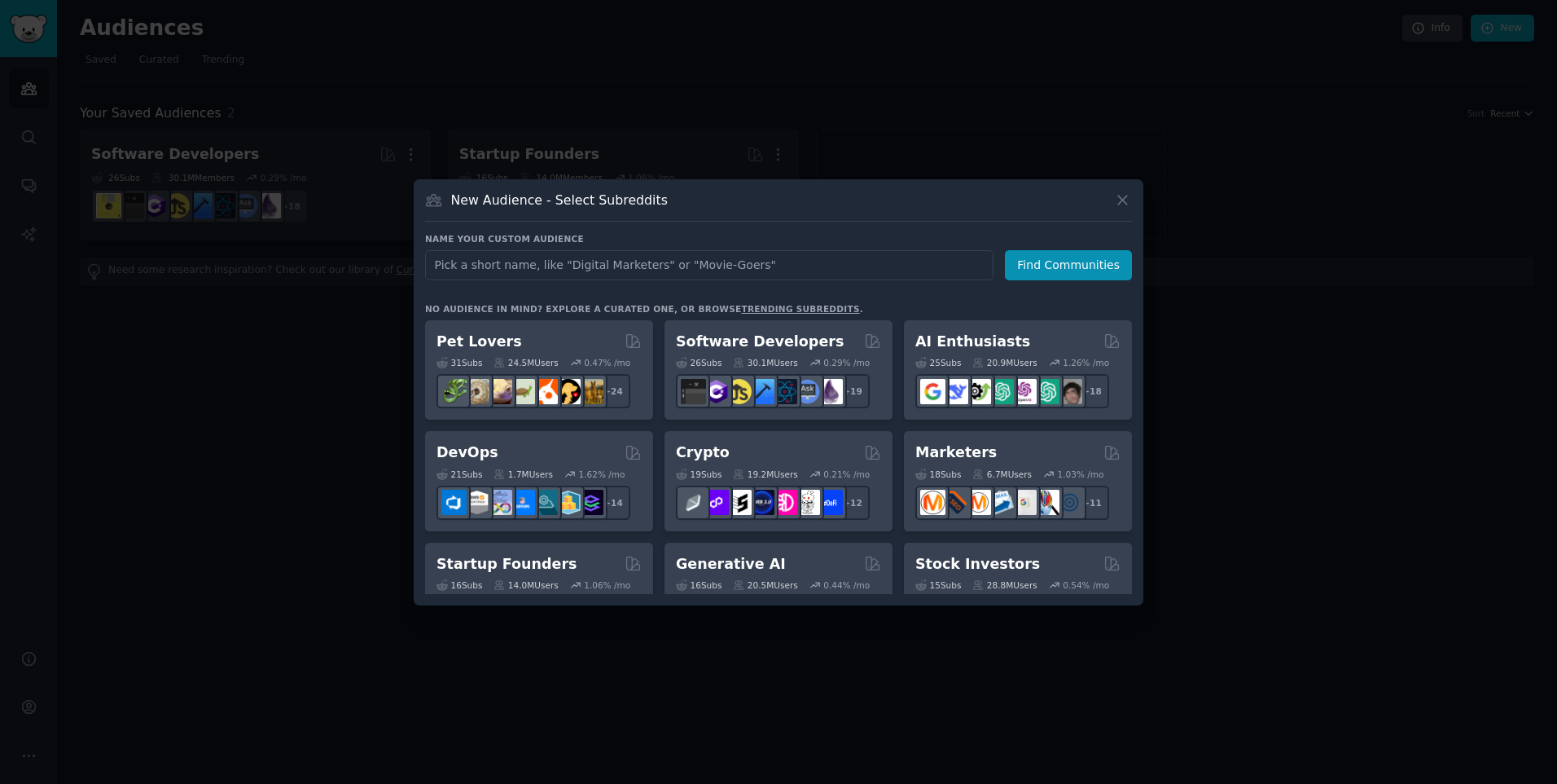
scroll to position [273, 0]
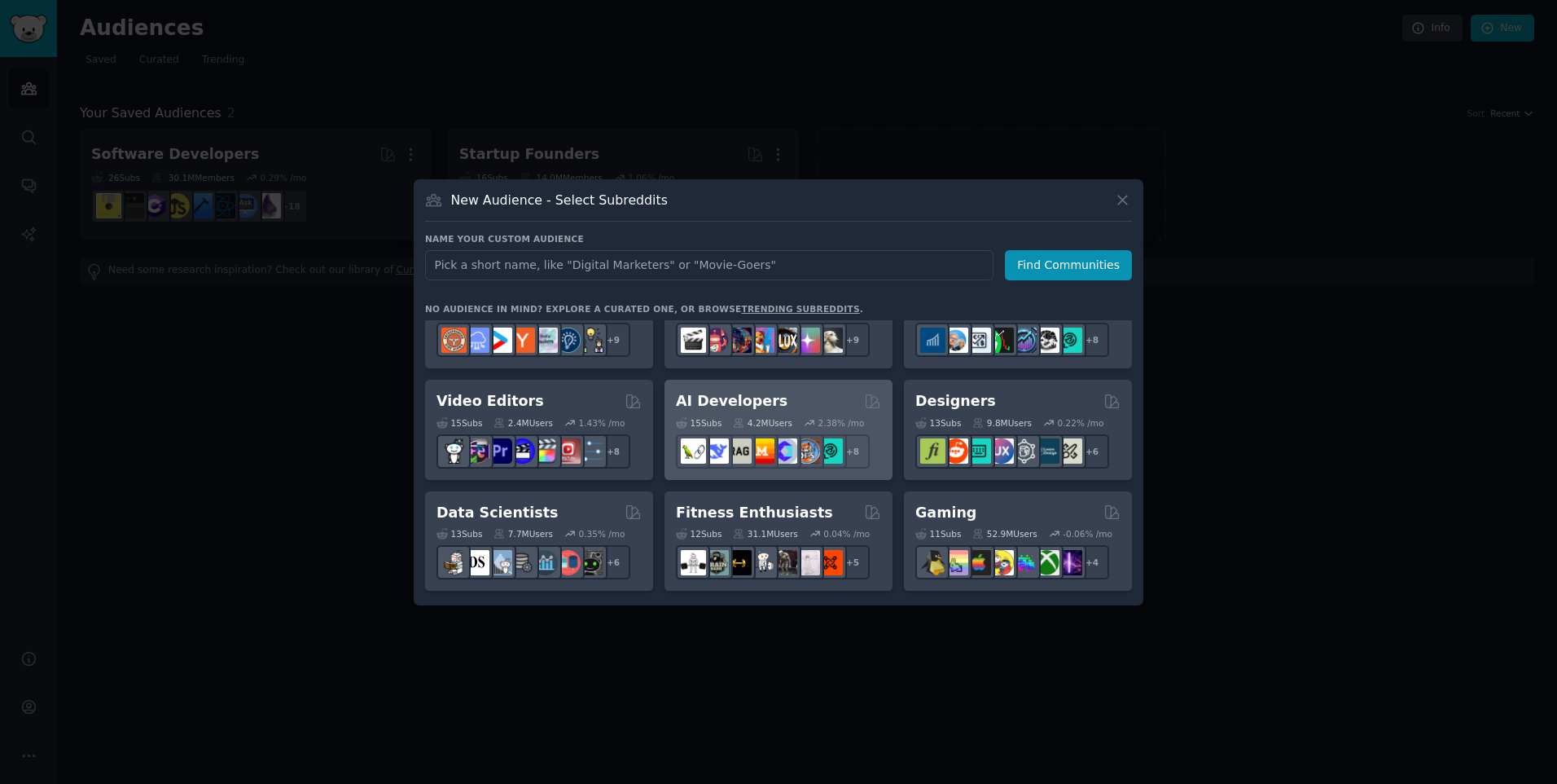
click at [766, 402] on div "AI Developers" at bounding box center [778, 401] width 205 height 20
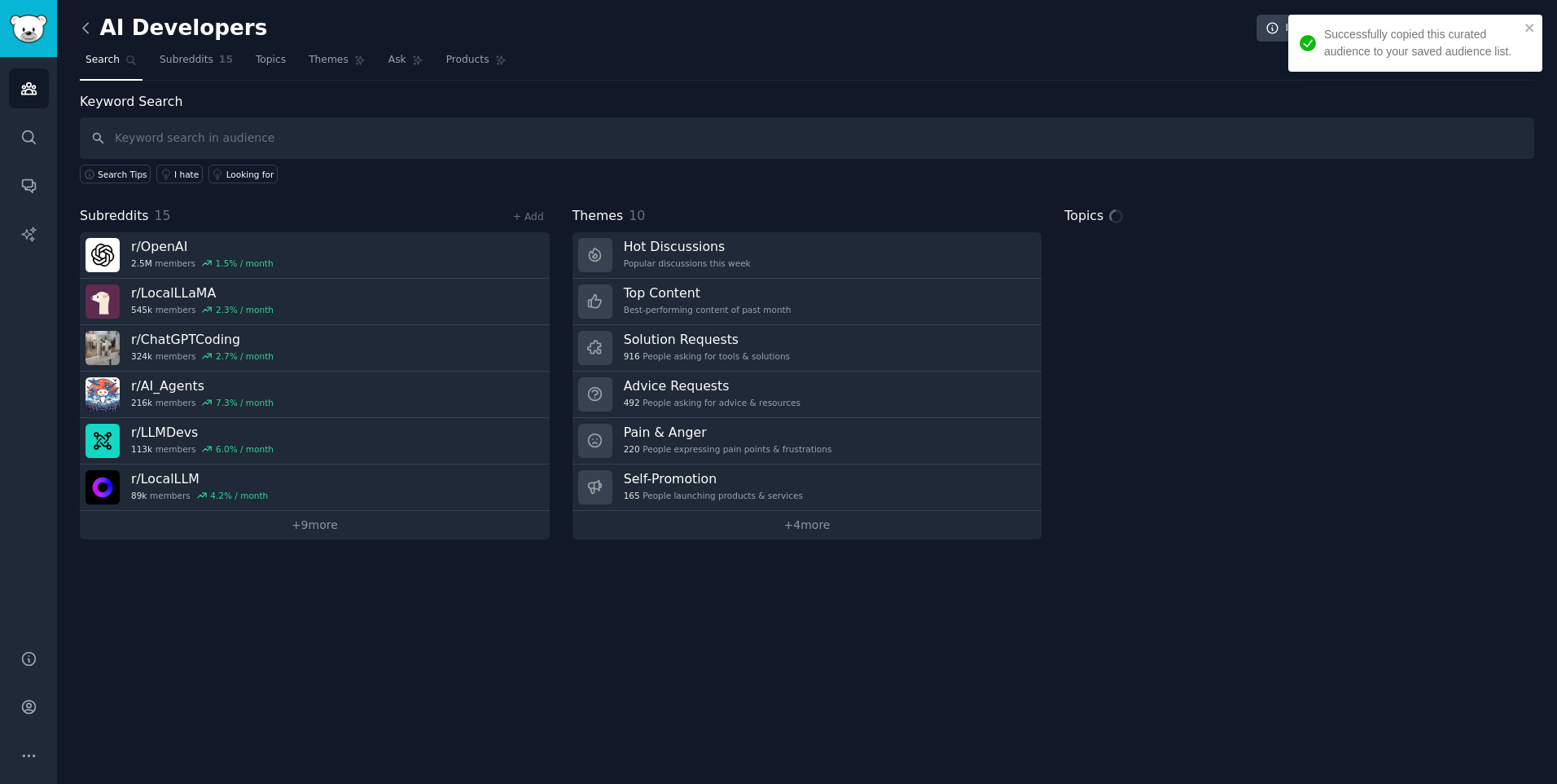
click at [91, 30] on icon at bounding box center [86, 28] width 18 height 18
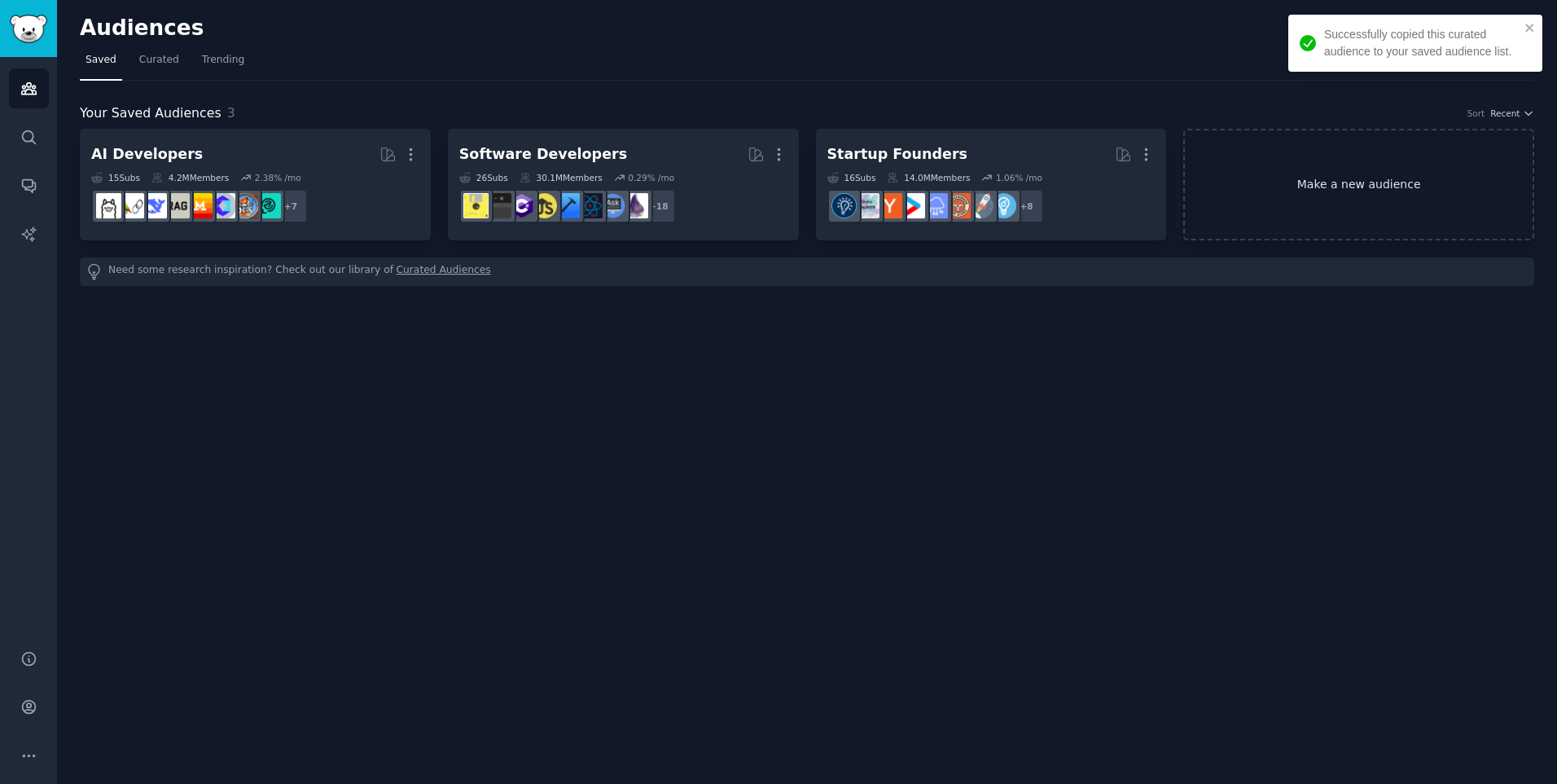
click at [1319, 187] on link "Make a new audience" at bounding box center [1359, 184] width 351 height 112
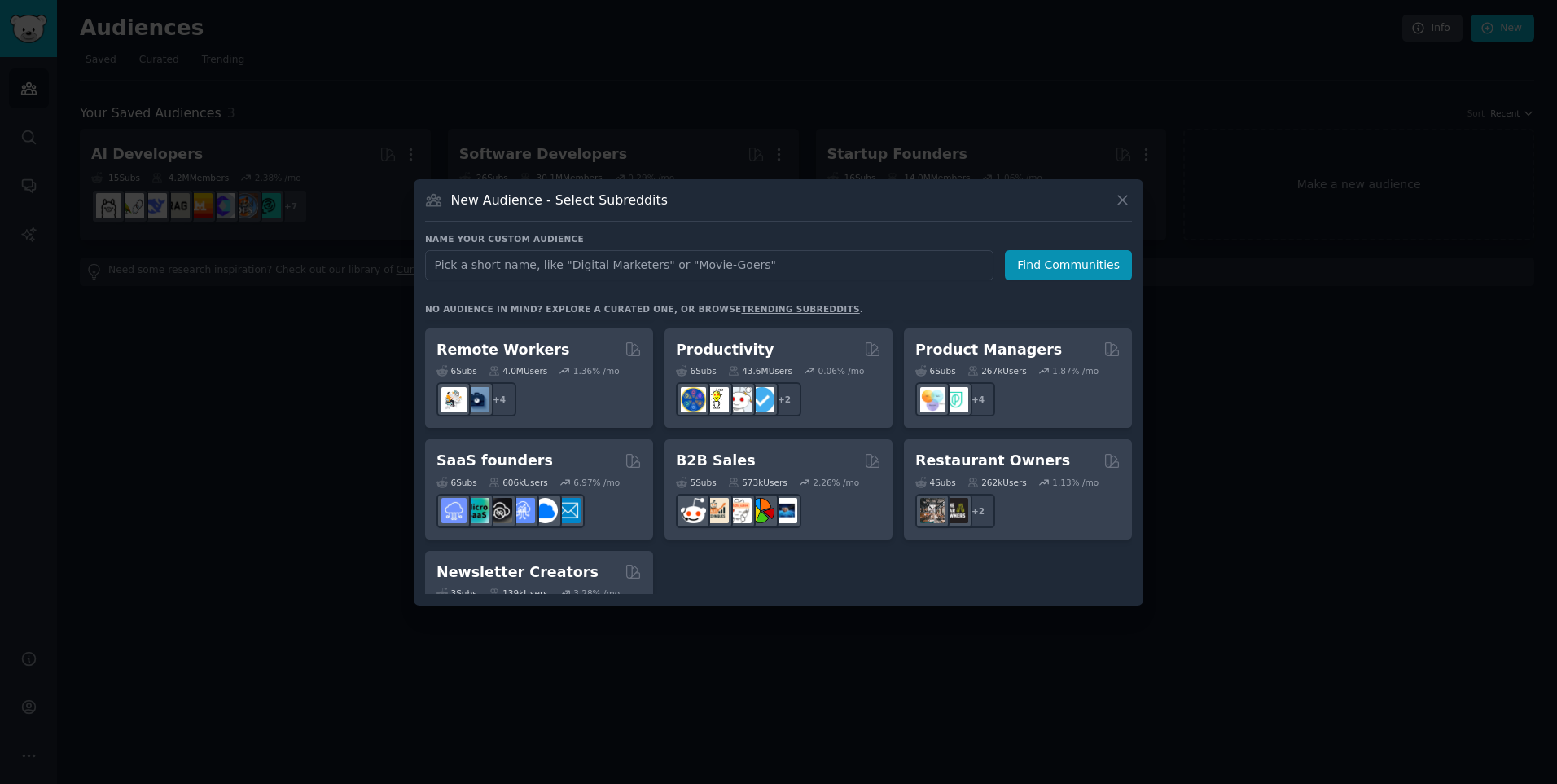
scroll to position [1272, 0]
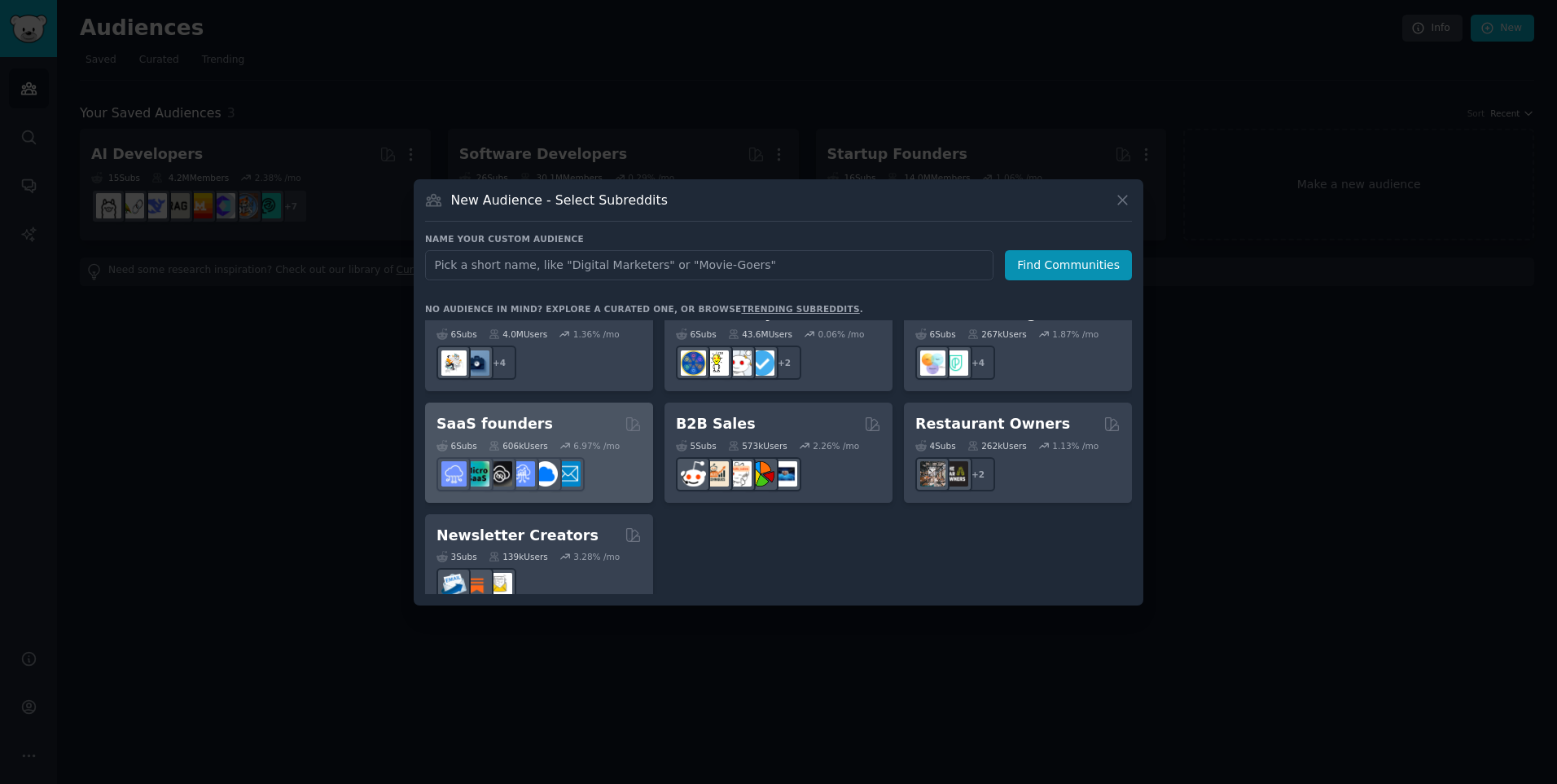
click at [534, 414] on div "SaaS founders" at bounding box center [539, 424] width 205 height 20
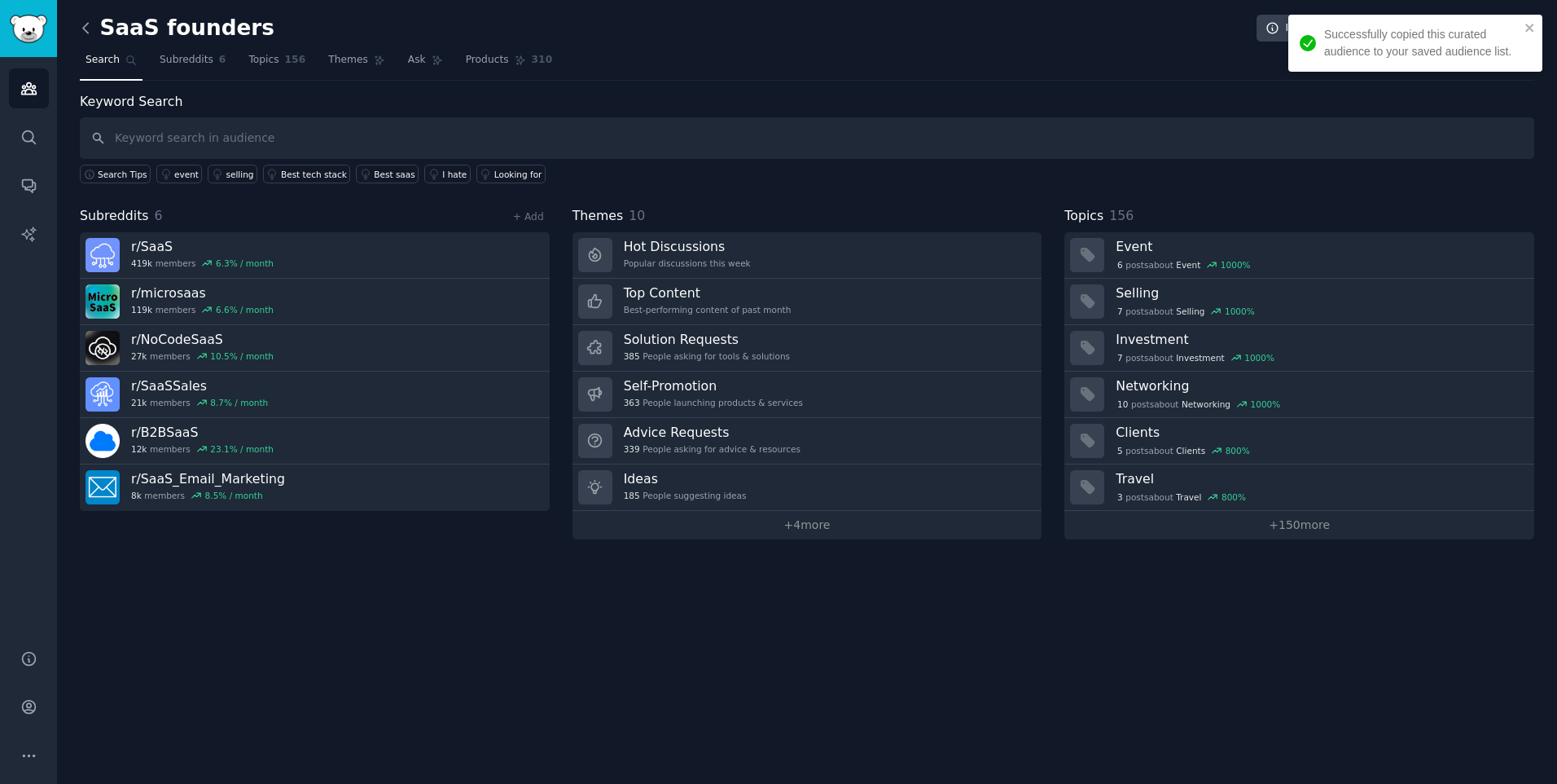
click at [86, 27] on icon at bounding box center [86, 28] width 18 height 18
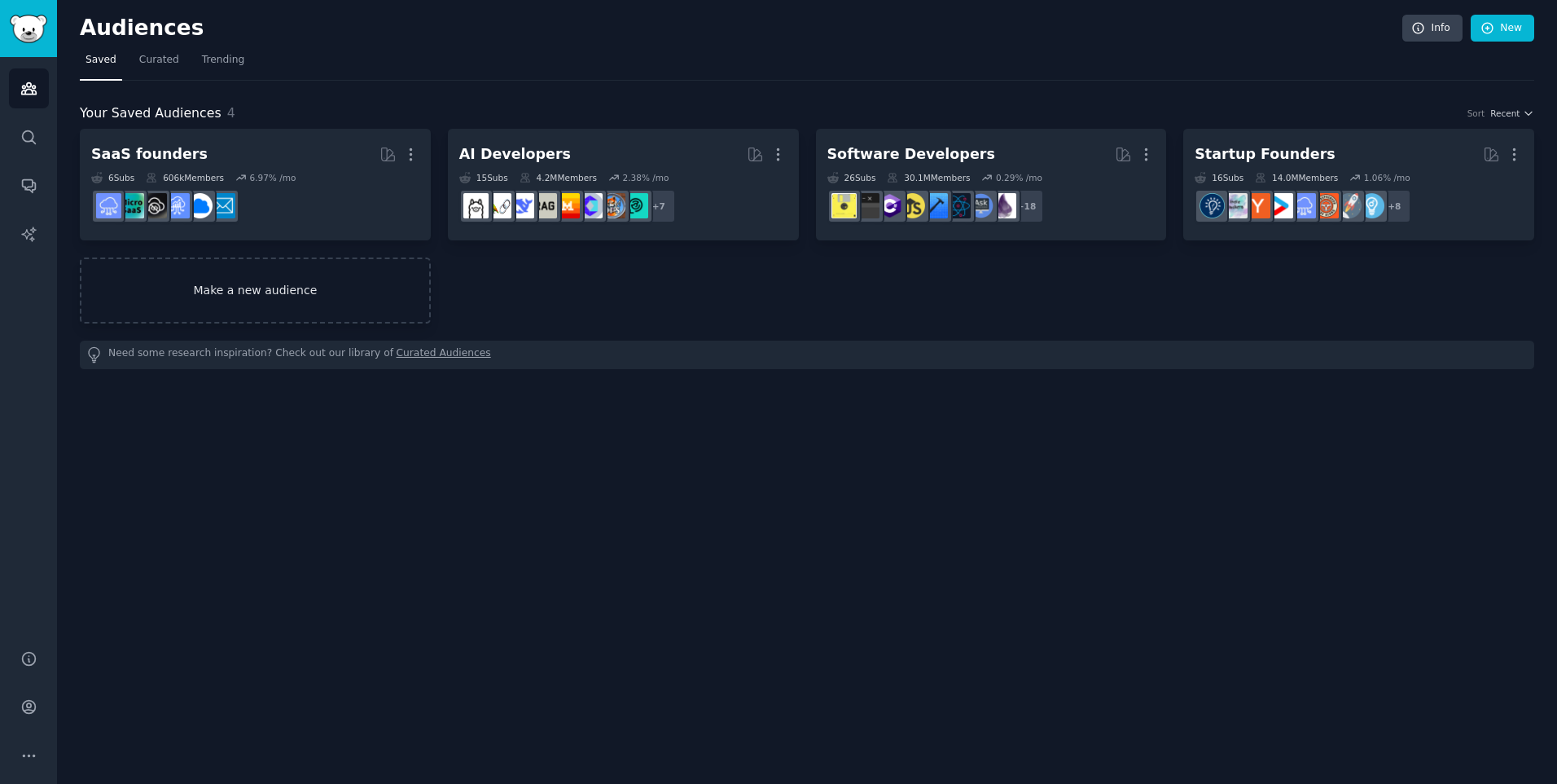
click at [204, 294] on link "Make a new audience" at bounding box center [255, 290] width 351 height 66
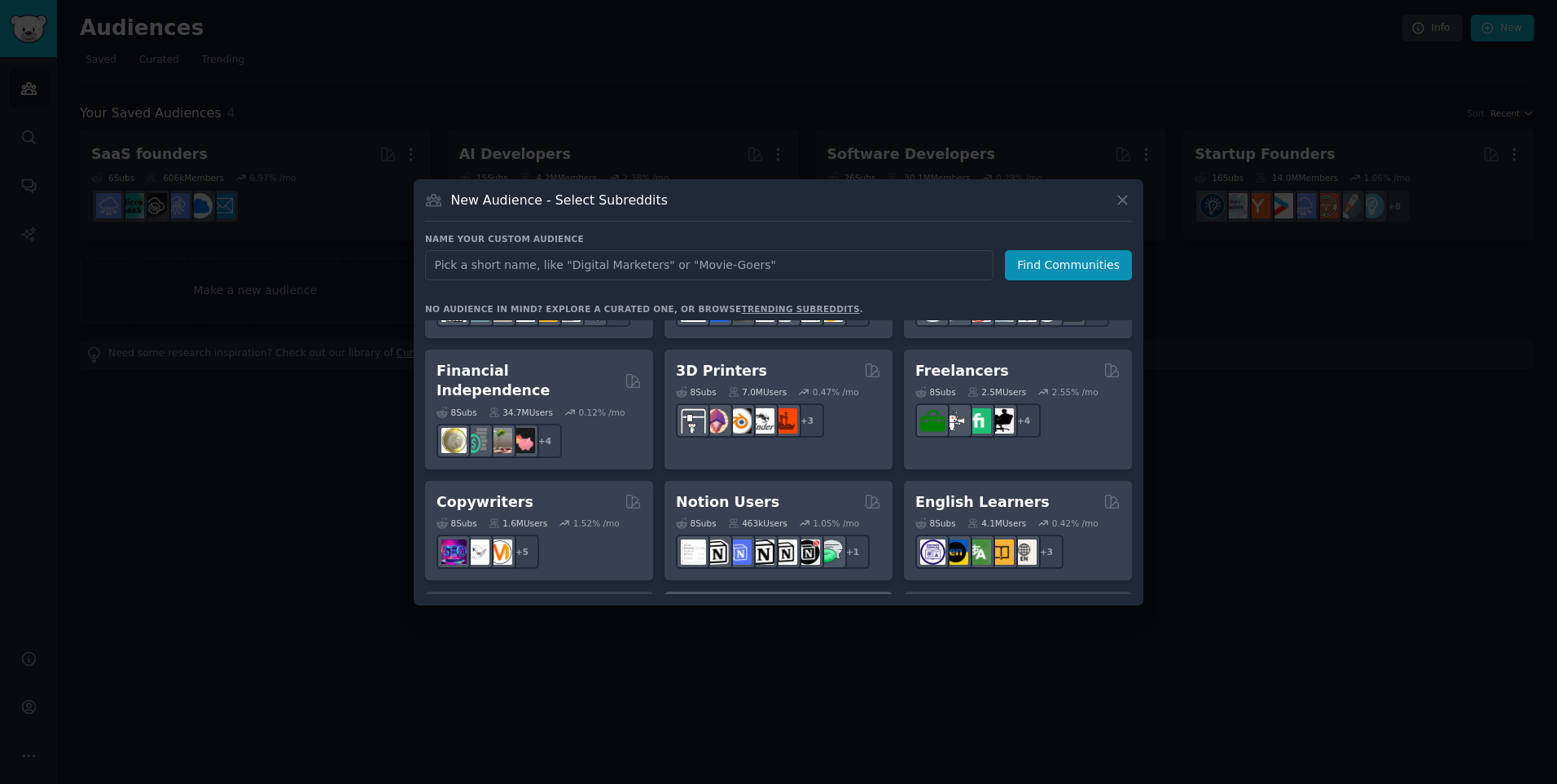
scroll to position [864, 0]
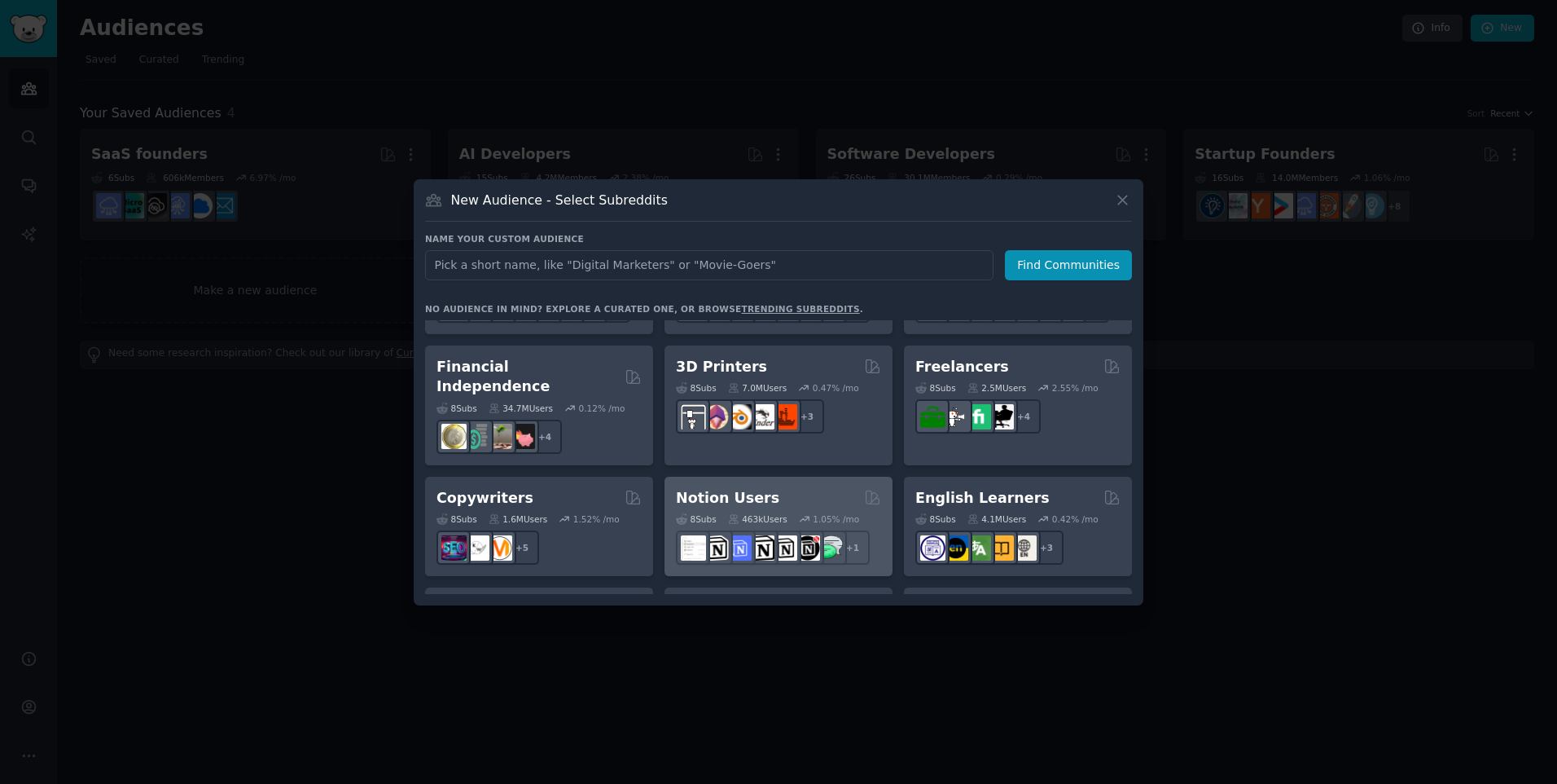
click at [766, 508] on div "8 Sub s 463k Users 1.05 % /mo r/FreeNotionTemplates + 1" at bounding box center [778, 537] width 205 height 57
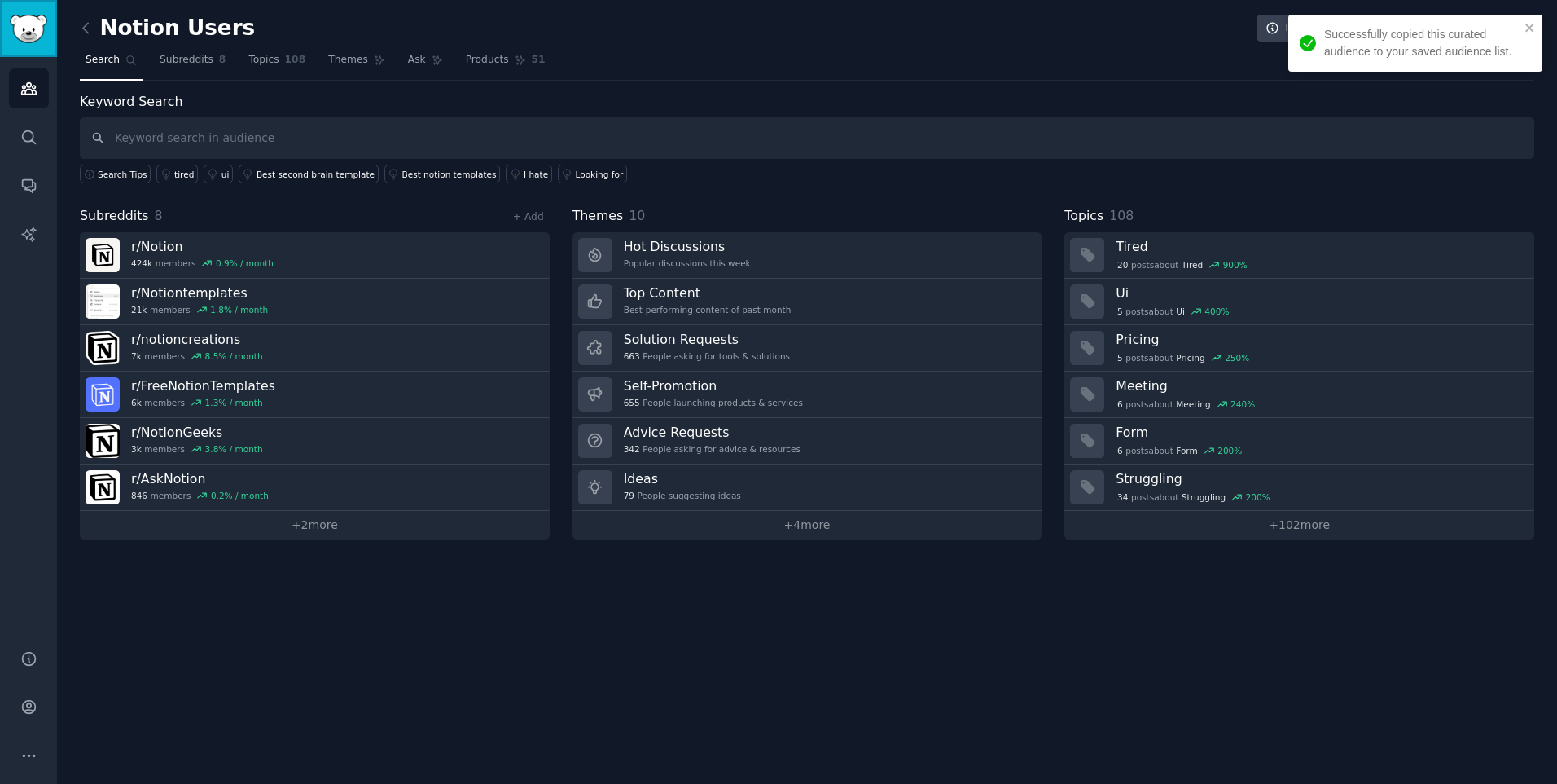
click at [23, 34] on img "Sidebar" at bounding box center [29, 29] width 38 height 29
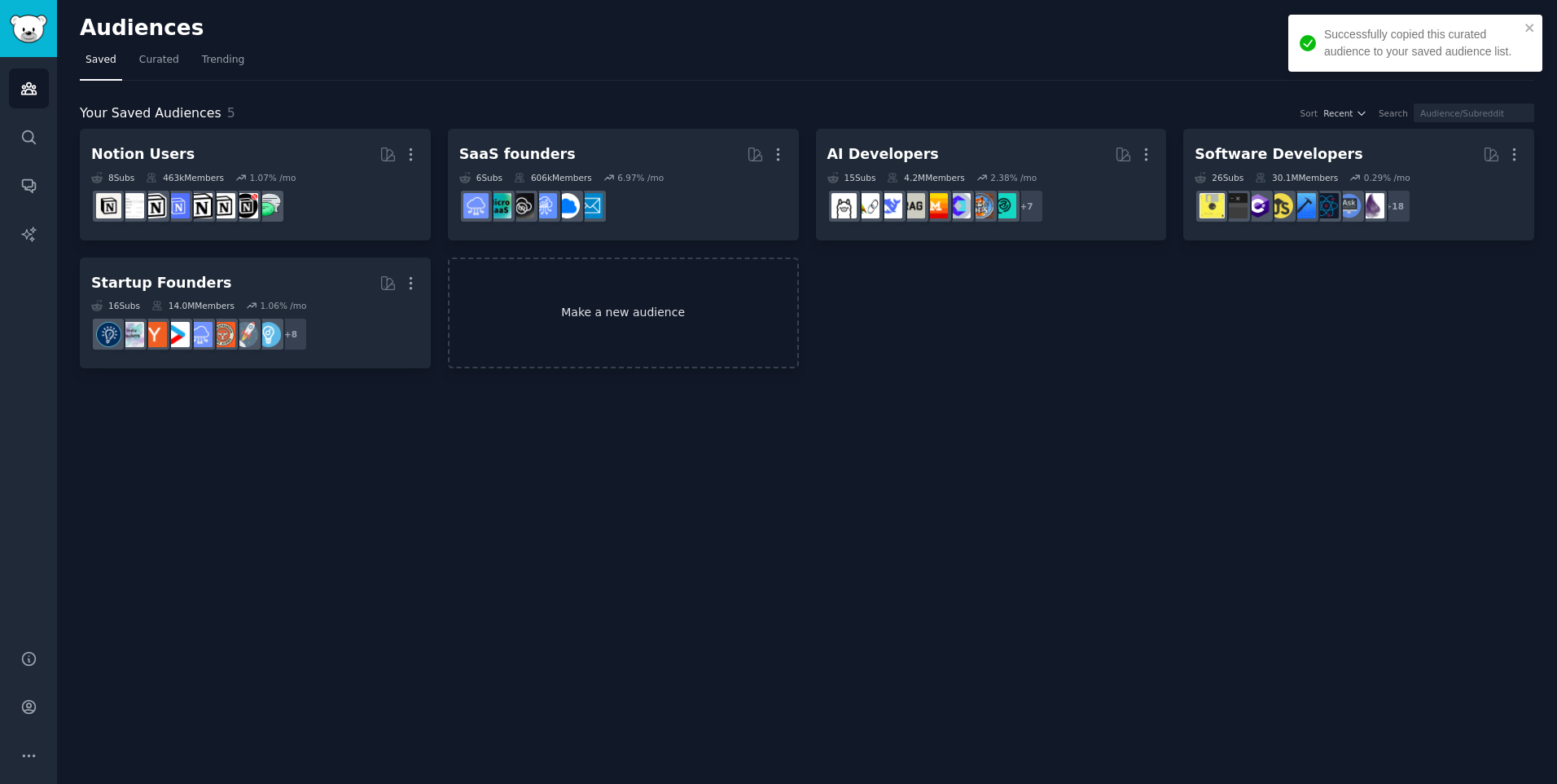
click at [564, 303] on link "Make a new audience" at bounding box center [623, 313] width 351 height 112
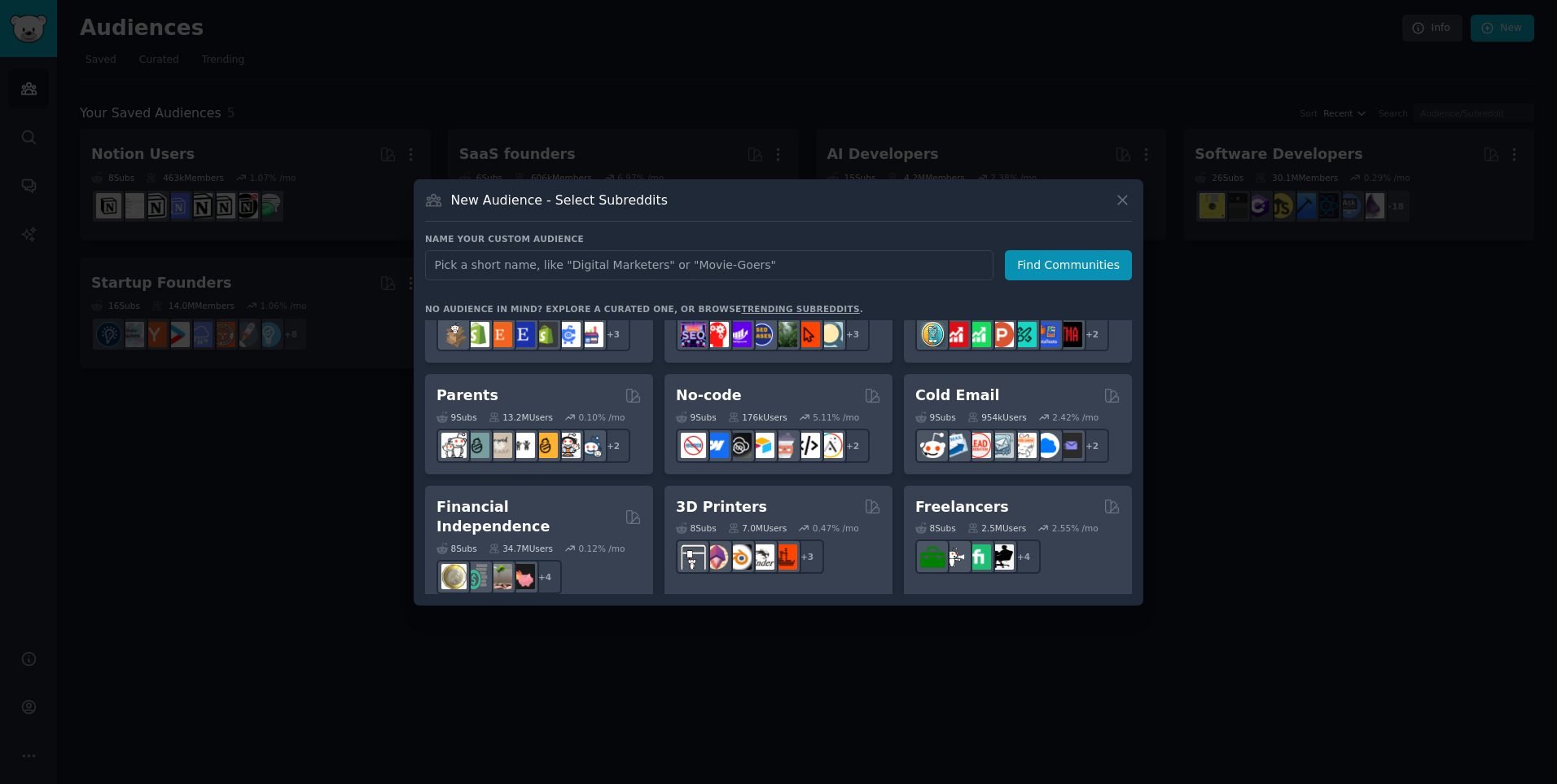
scroll to position [451, 0]
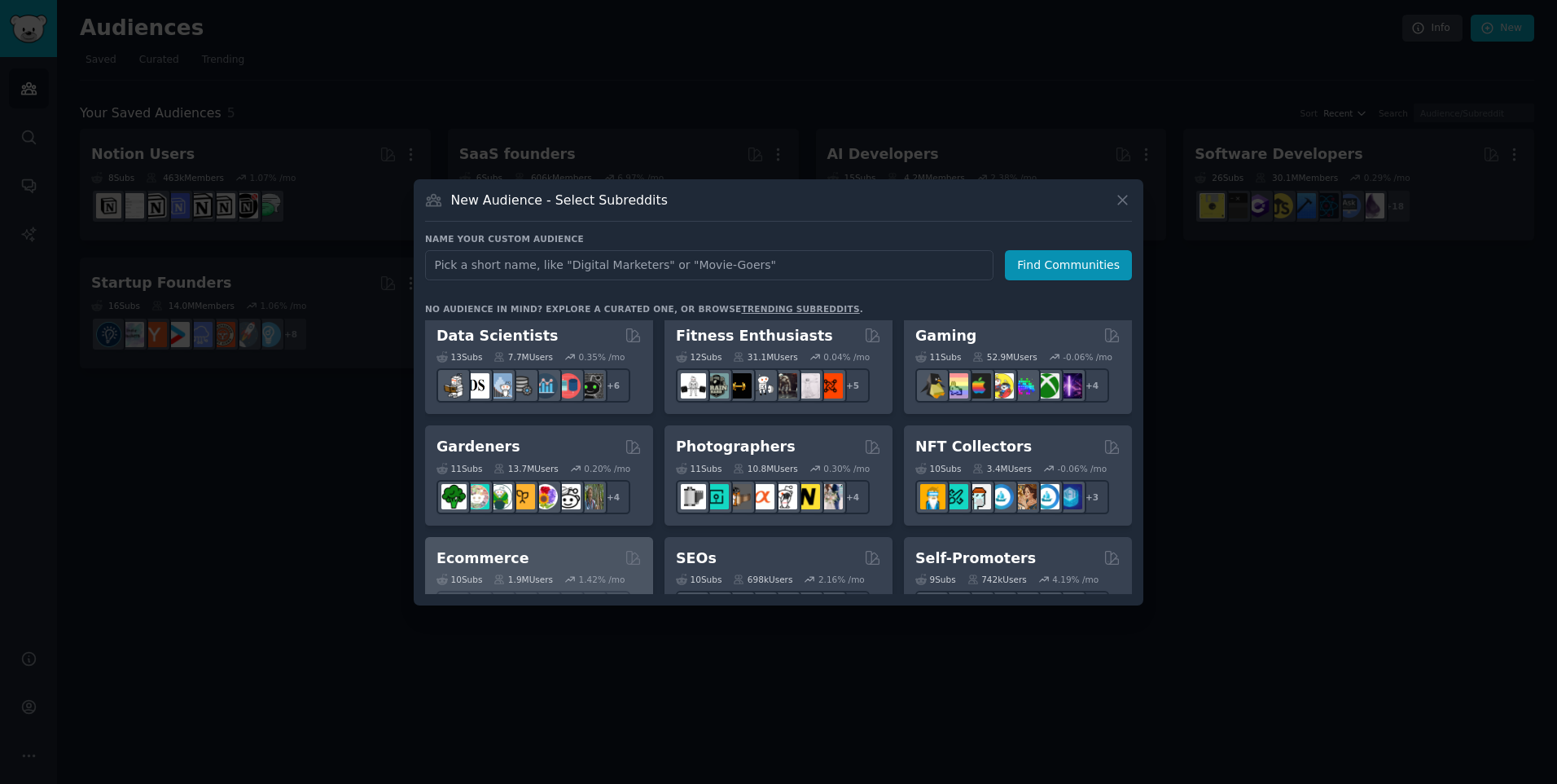
click at [510, 556] on h2 "Ecommerce" at bounding box center [483, 559] width 93 height 20
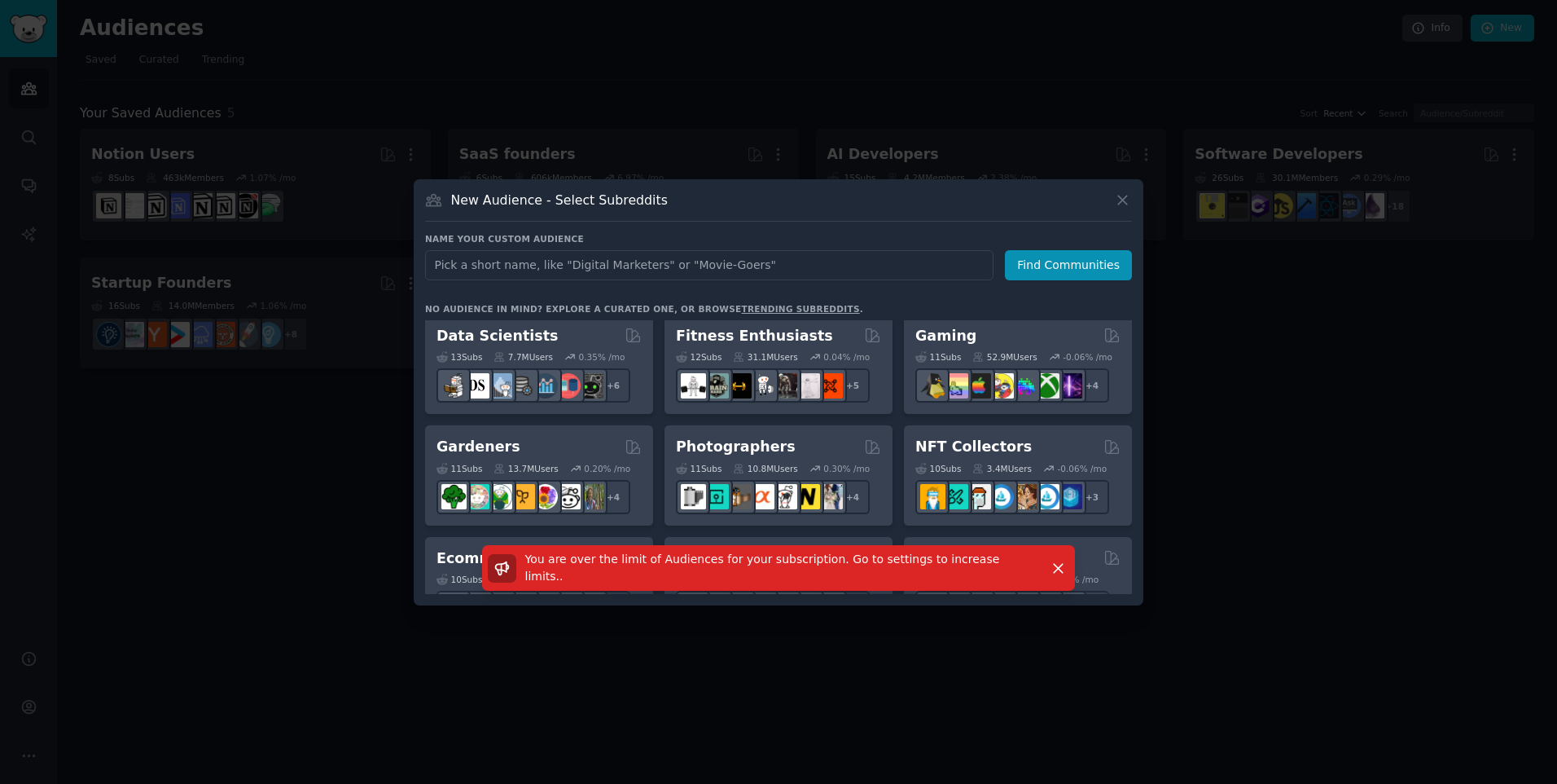
click at [453, 555] on div "You are over the limit of Audiences for your subscription. Go to settings to in…" at bounding box center [778, 574] width 730 height 60
click at [1123, 196] on icon at bounding box center [1123, 199] width 18 height 18
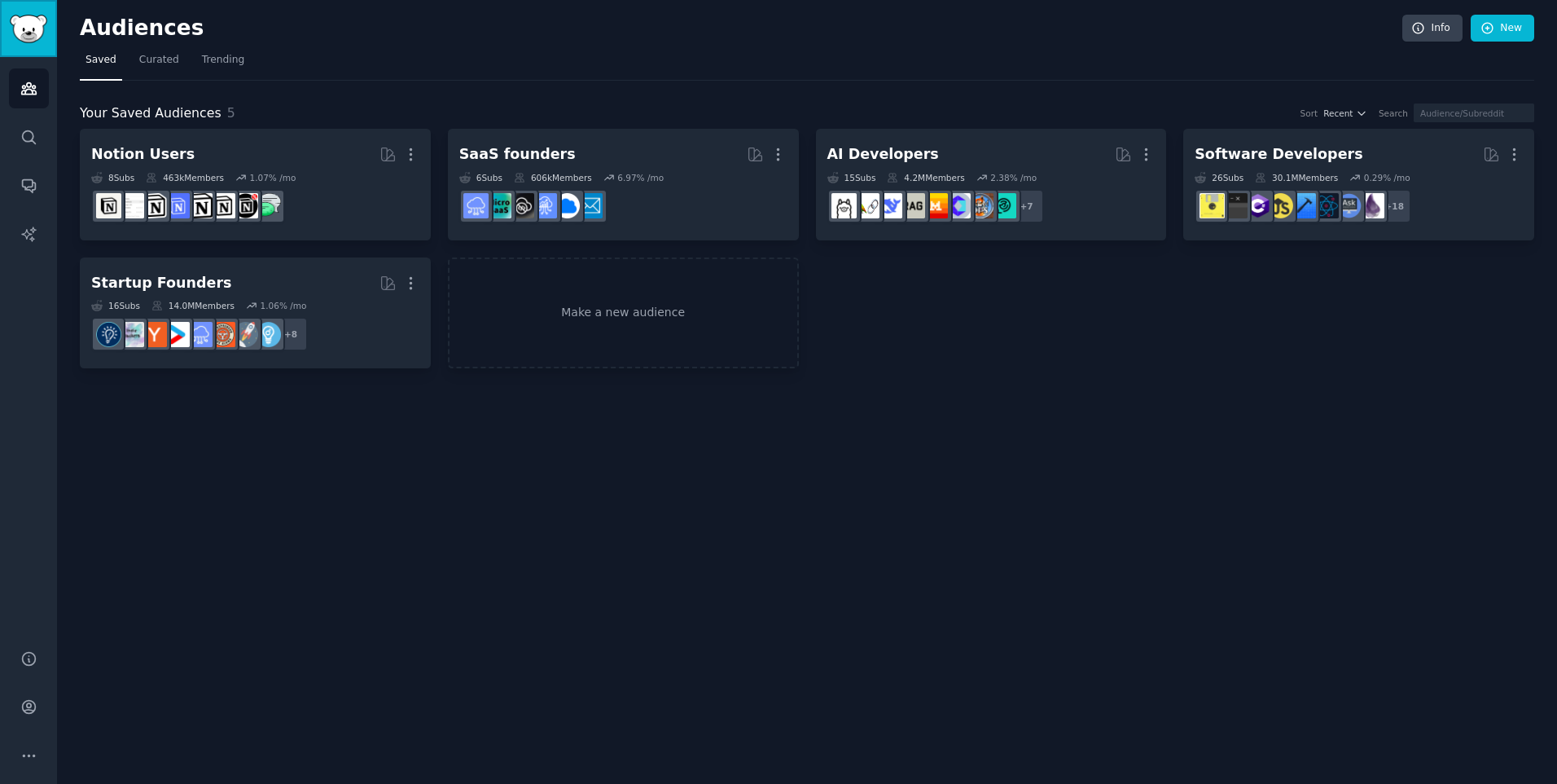
click at [28, 31] on img "Sidebar" at bounding box center [29, 29] width 38 height 29
click at [34, 28] on img "Sidebar" at bounding box center [29, 29] width 38 height 29
